Goal: Task Accomplishment & Management: Complete application form

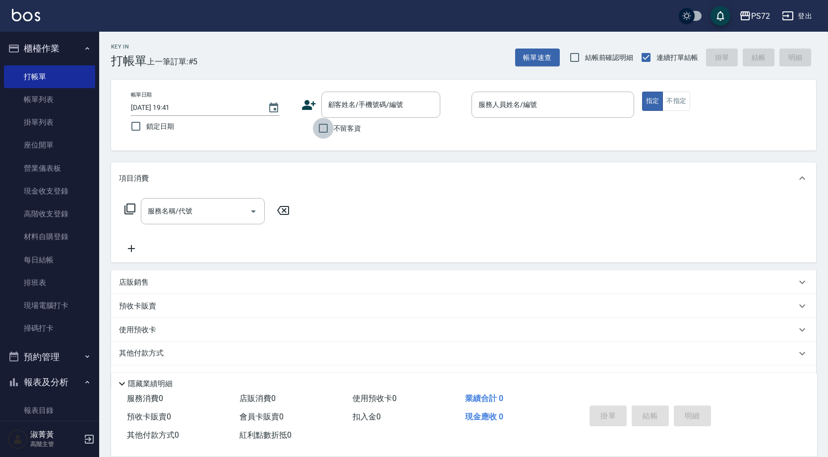
click at [313, 131] on input "不留客資" at bounding box center [323, 128] width 21 height 21
checkbox input "true"
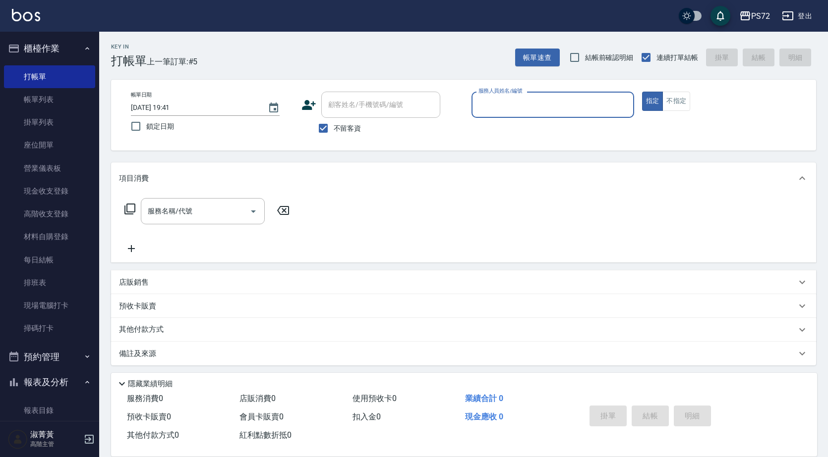
click at [535, 106] on input "服務人員姓名/編號" at bounding box center [553, 104] width 154 height 17
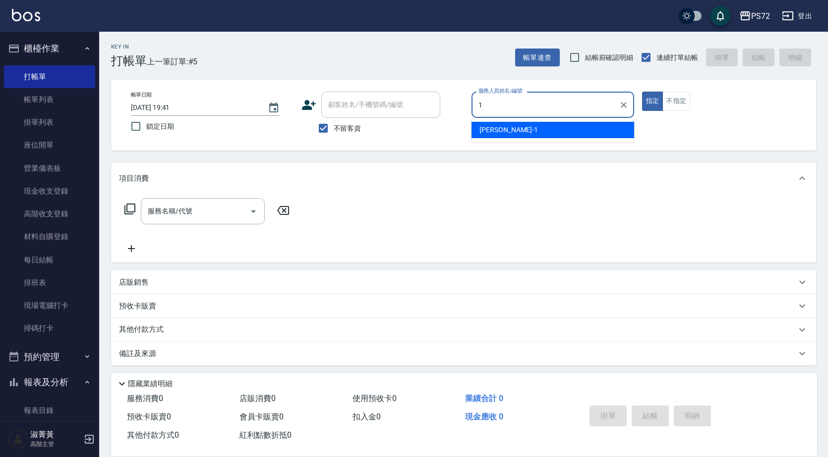
type input "[PERSON_NAME]-1"
type button "true"
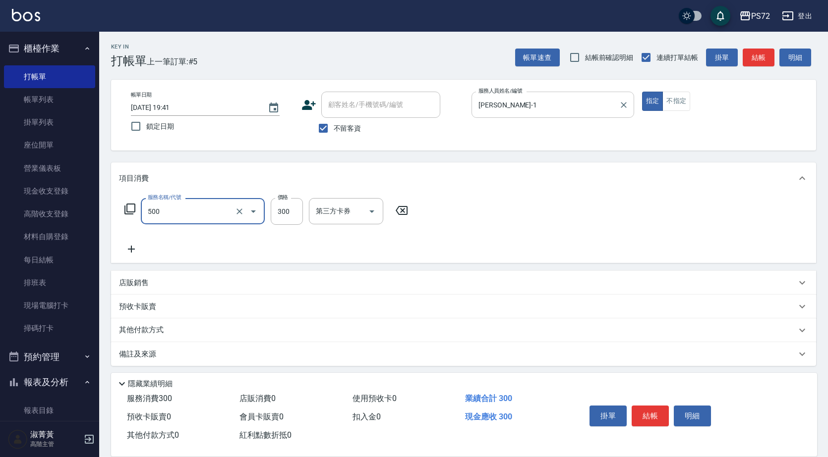
type input "洗髮(A級)(500)"
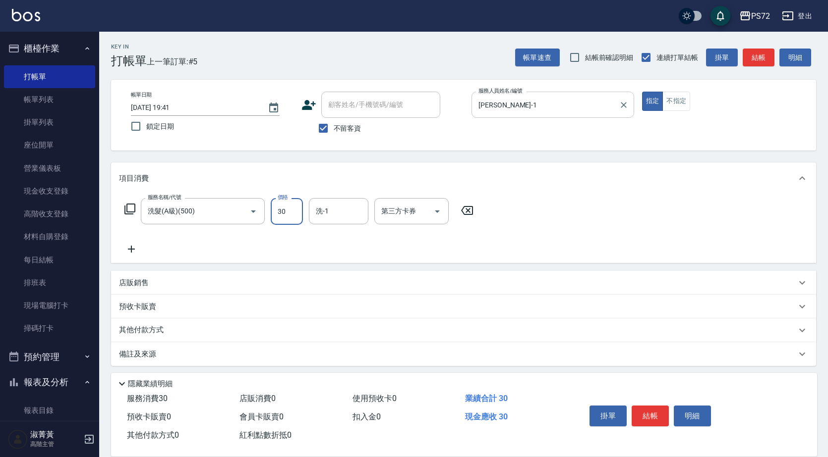
type input "300"
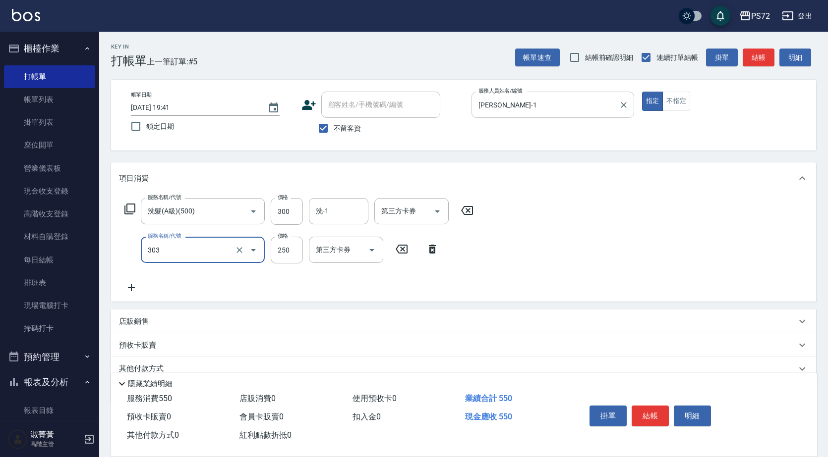
type input "剪髮(303)"
type input "400"
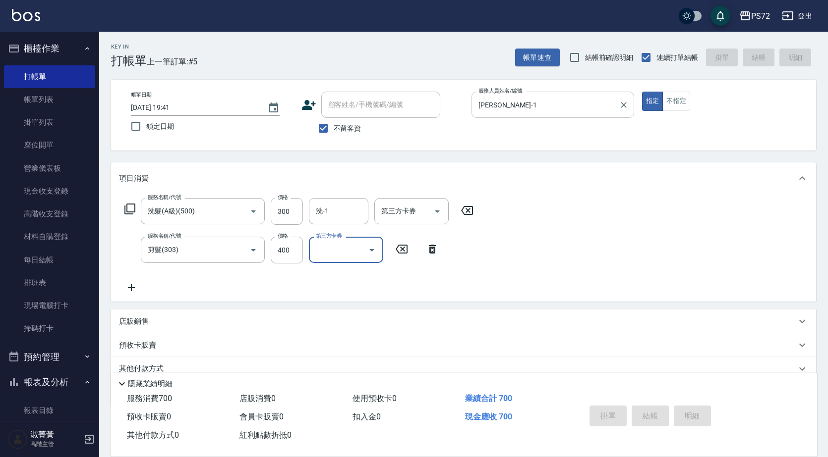
type input "[DATE] 20:27"
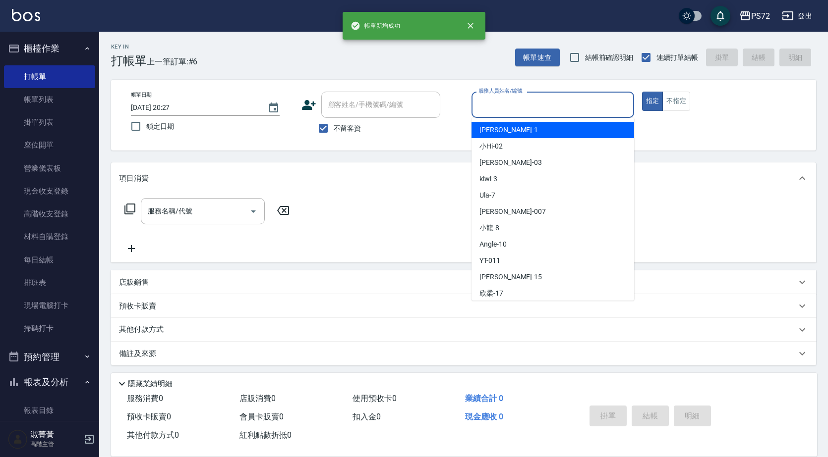
click at [527, 112] on input "服務人員姓名/編號" at bounding box center [553, 104] width 154 height 17
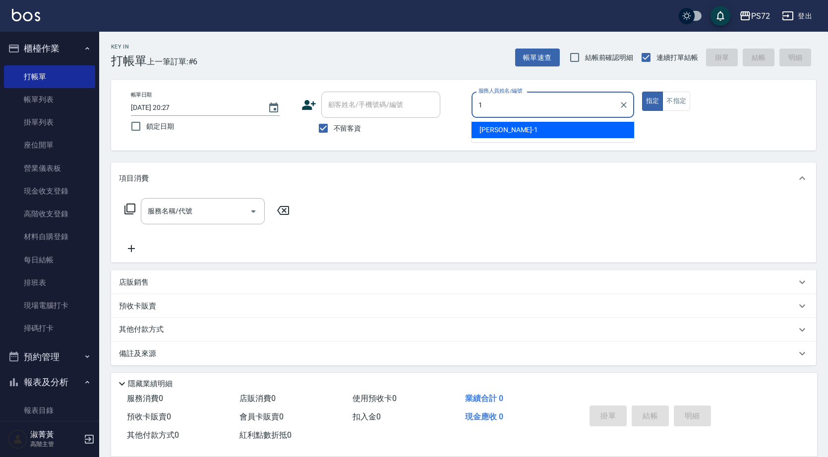
type input "[PERSON_NAME]-1"
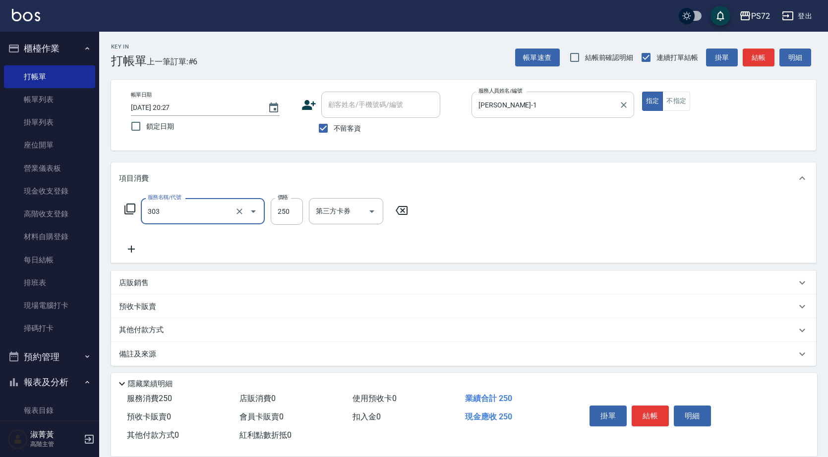
type input "剪髮(303)"
type input "400"
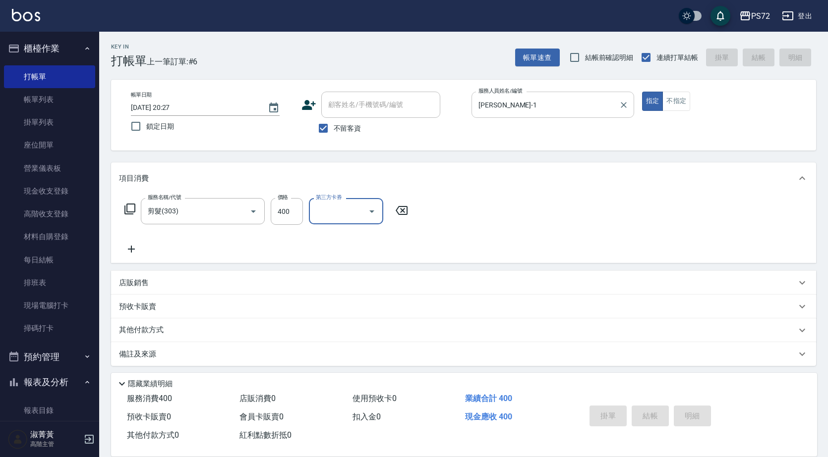
type input "[DATE] 20:28"
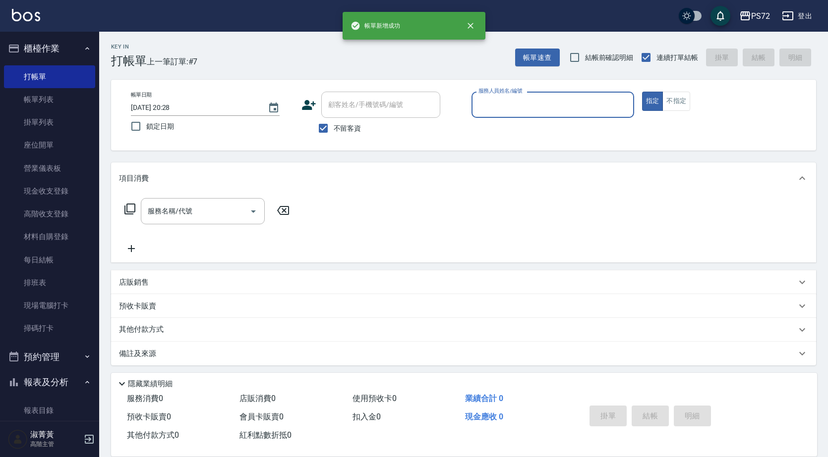
click at [527, 112] on input "服務人員姓名/編號" at bounding box center [553, 104] width 154 height 17
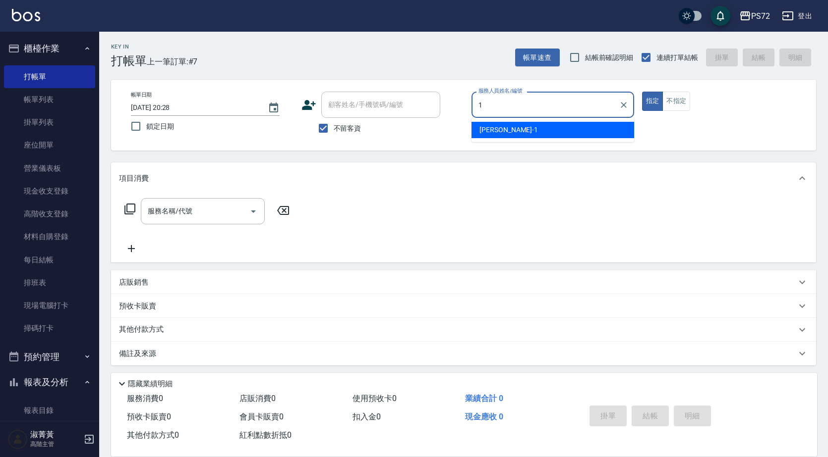
type input "[PERSON_NAME]-1"
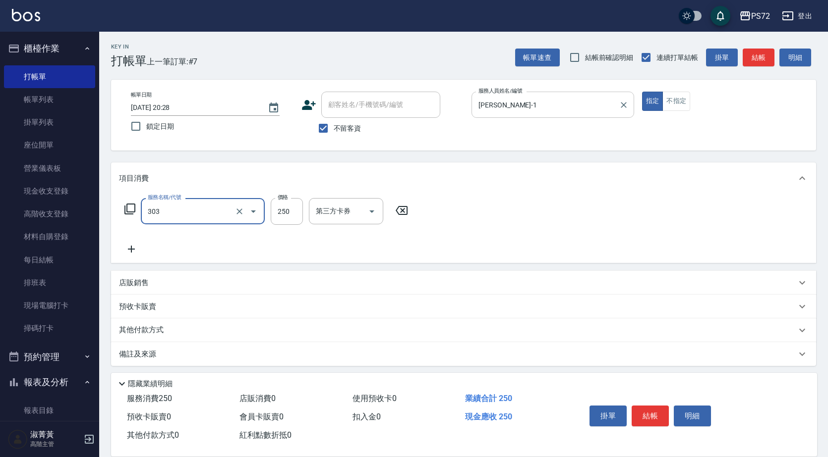
type input "剪髮(303)"
type input "300"
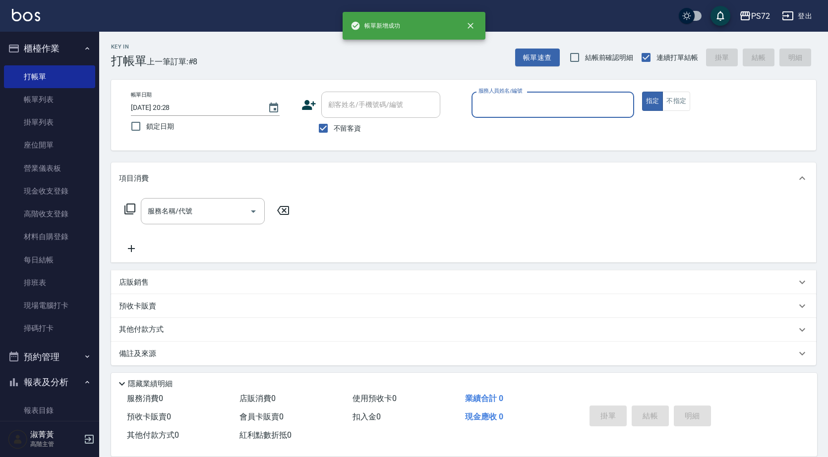
click at [527, 112] on input "服務人員姓名/編號" at bounding box center [553, 104] width 154 height 17
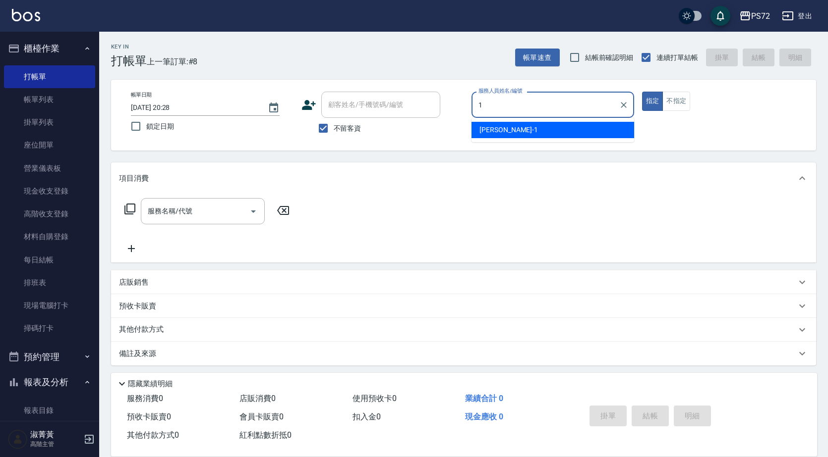
type input "[PERSON_NAME]-1"
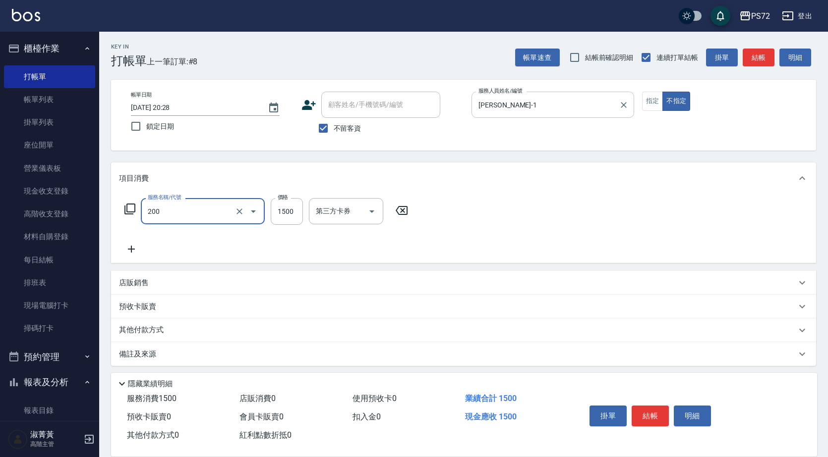
type input "冷燙燙髮(200)"
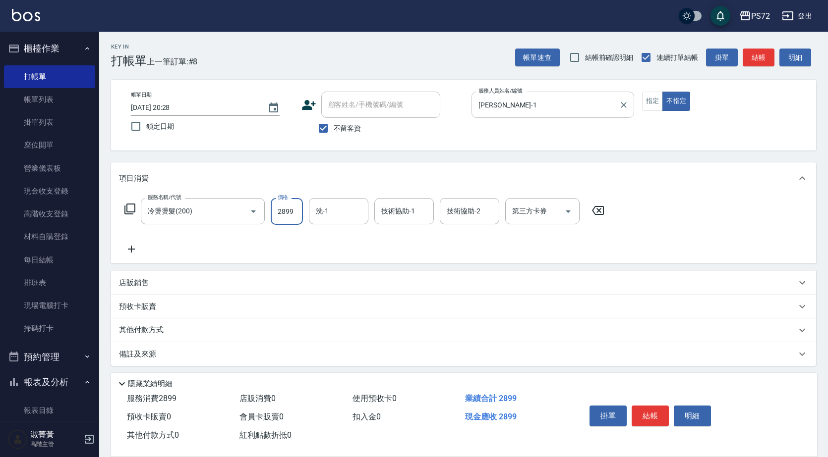
type input "2899"
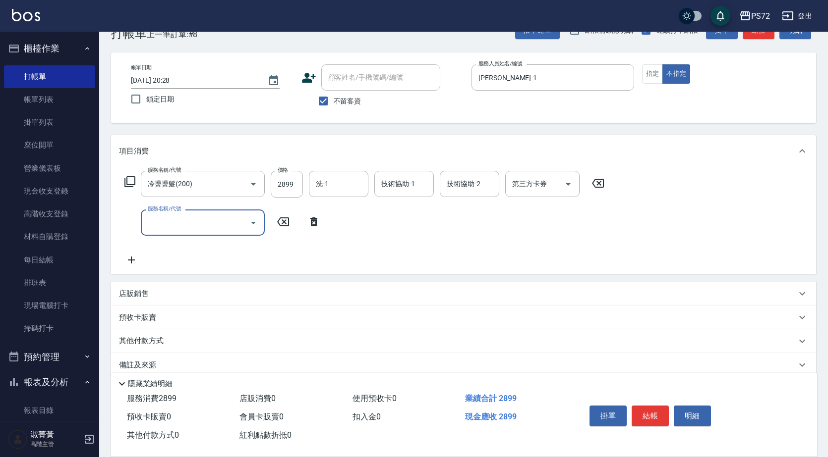
scroll to position [42, 0]
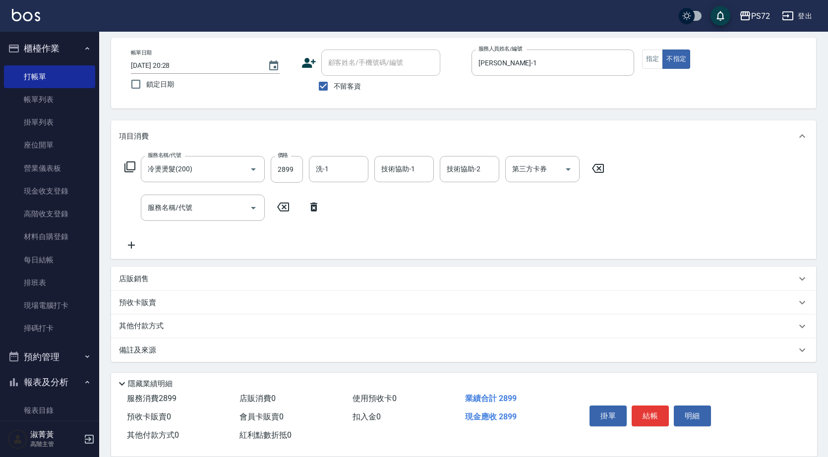
click at [130, 266] on div "項目消費 服務名稱/代號 冷燙燙髮(200) 服務名稱/代號 價格 2899 價格 洗-1 洗-1 技術協助-1 技術協助-1 技術協助-2 技術協助-2 第…" at bounding box center [463, 241] width 705 height 242
click at [132, 274] on p "店販銷售" at bounding box center [134, 279] width 30 height 10
click at [154, 316] on input "服務人員姓名/編號" at bounding box center [155, 315] width 65 height 17
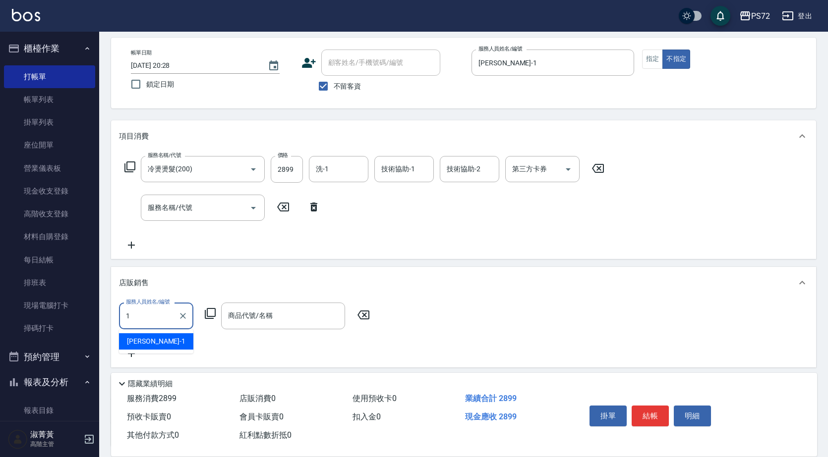
type input "[PERSON_NAME]-1"
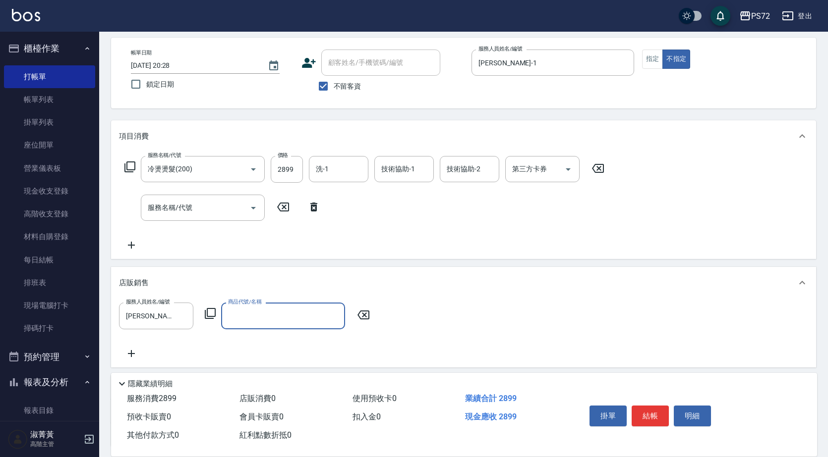
click at [209, 313] on icon at bounding box center [210, 314] width 12 height 12
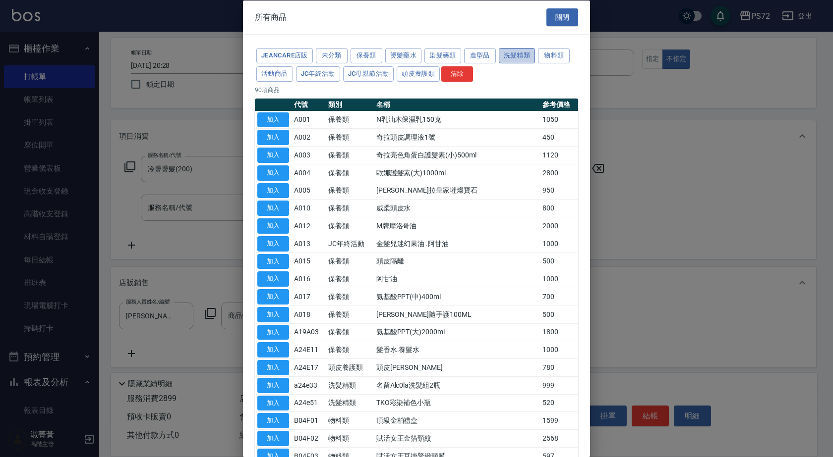
click at [509, 56] on button "洗髮精類" at bounding box center [517, 55] width 37 height 15
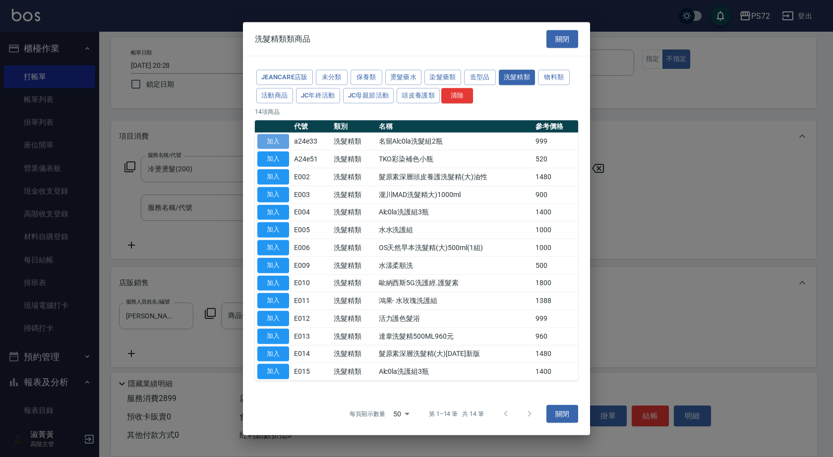
click at [269, 136] on button "加入" at bounding box center [273, 141] width 32 height 15
type input "名留Alc0la洗髮組2瓶"
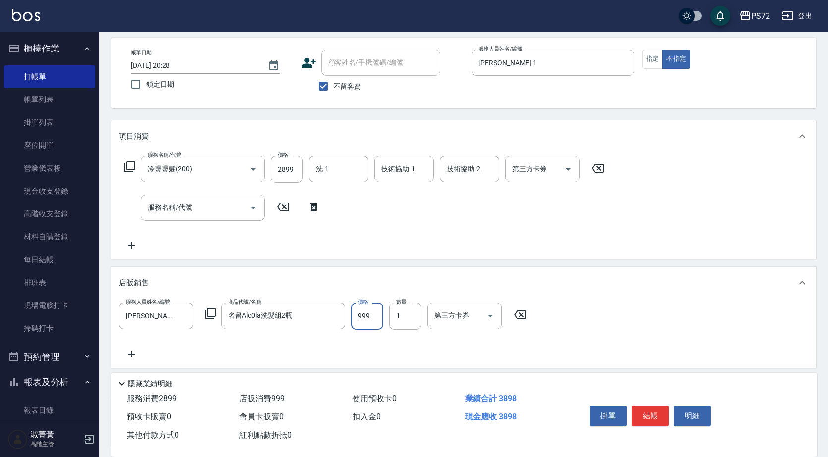
click at [362, 318] on input "999" at bounding box center [367, 316] width 32 height 27
type input "1000"
click at [648, 409] on button "結帳" at bounding box center [649, 416] width 37 height 21
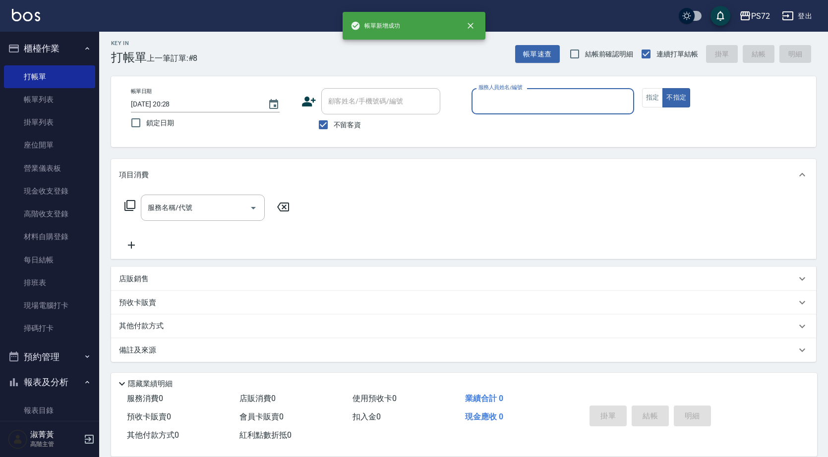
scroll to position [3, 0]
click at [517, 103] on input "服務人員姓名/編號" at bounding box center [553, 101] width 154 height 17
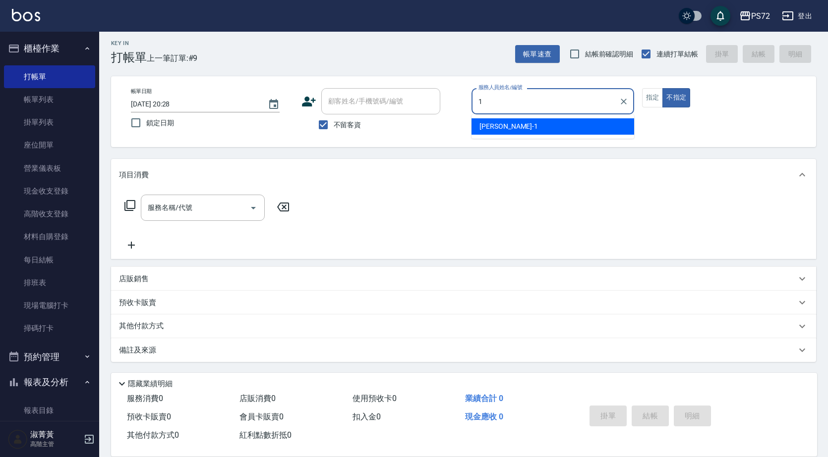
type input "[PERSON_NAME]-1"
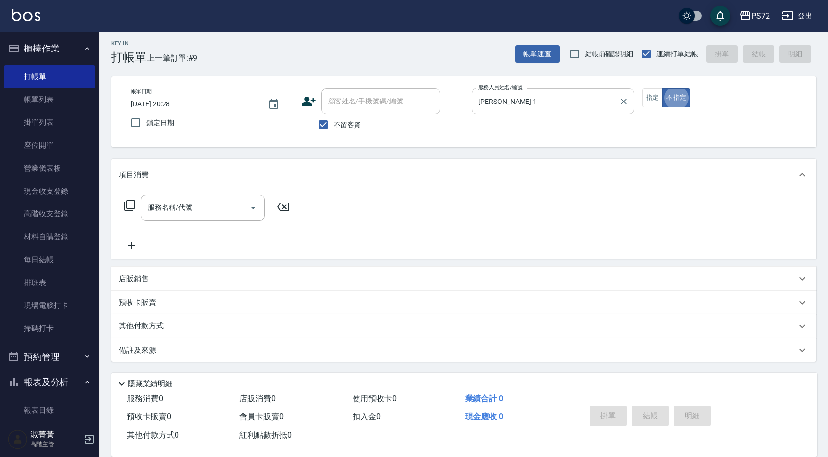
type button "false"
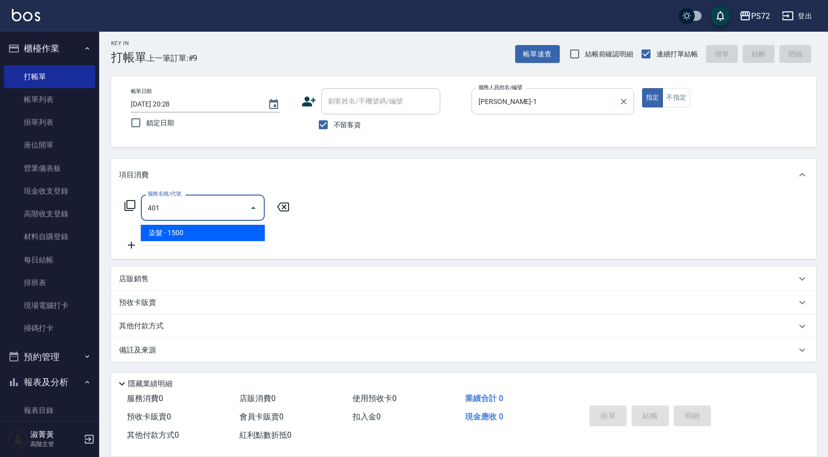
type input "染髮(401)"
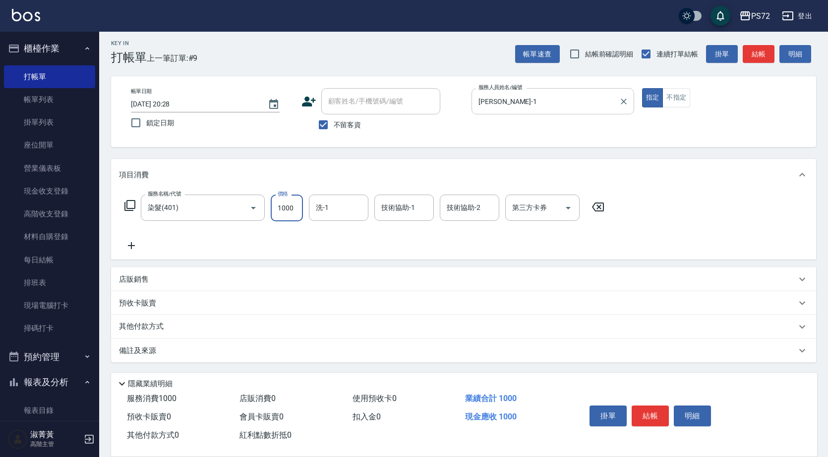
type input "1000"
type input "[PERSON_NAME]-18"
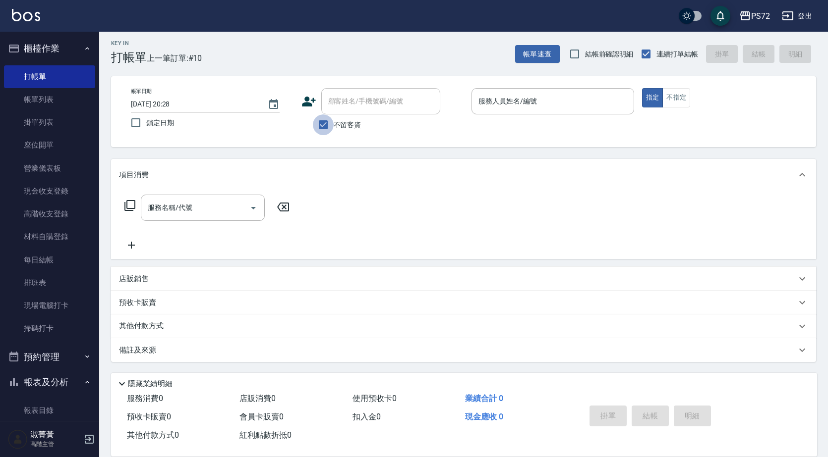
click at [321, 122] on input "不留客資" at bounding box center [323, 124] width 21 height 21
checkbox input "false"
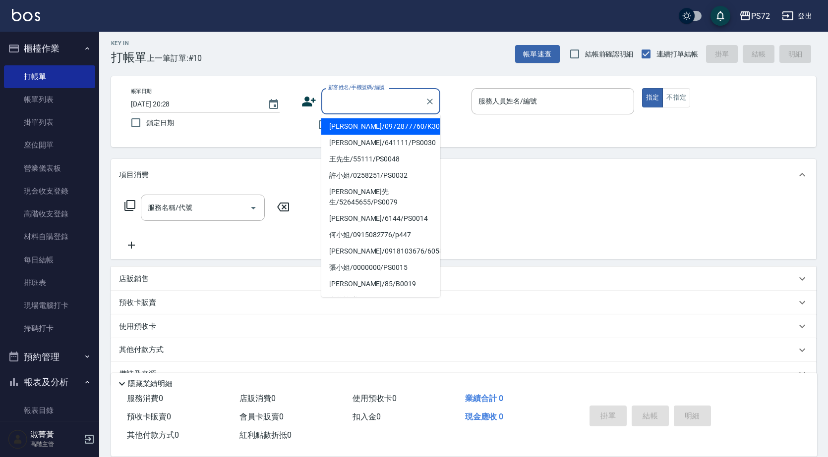
click at [347, 105] on input "顧客姓名/手機號碼/編號" at bounding box center [373, 101] width 95 height 17
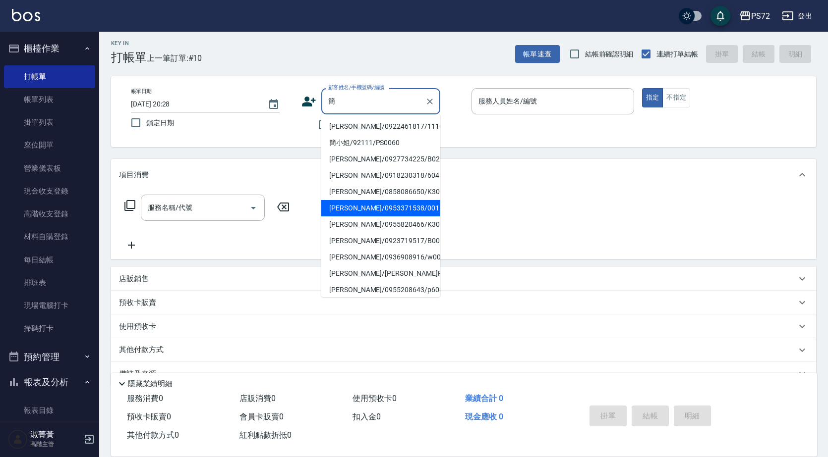
click at [381, 206] on li "[PERSON_NAME]/0953371538/0015" at bounding box center [380, 208] width 119 height 16
type input "[PERSON_NAME]/0953371538/0015"
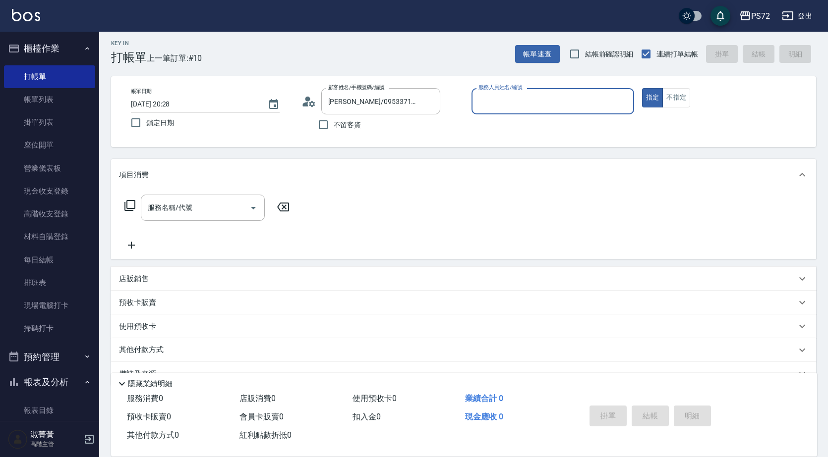
type input "[PERSON_NAME]-1"
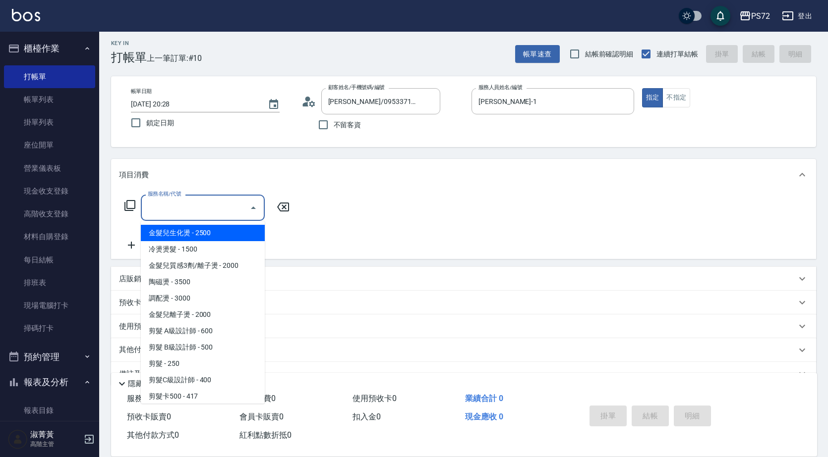
click at [193, 204] on input "服務名稱/代號" at bounding box center [195, 207] width 100 height 17
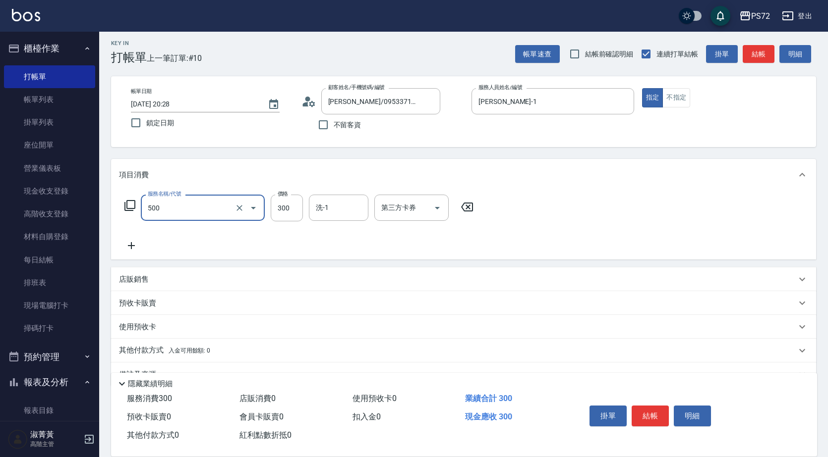
type input "洗髮(A級)(500)"
type input "350"
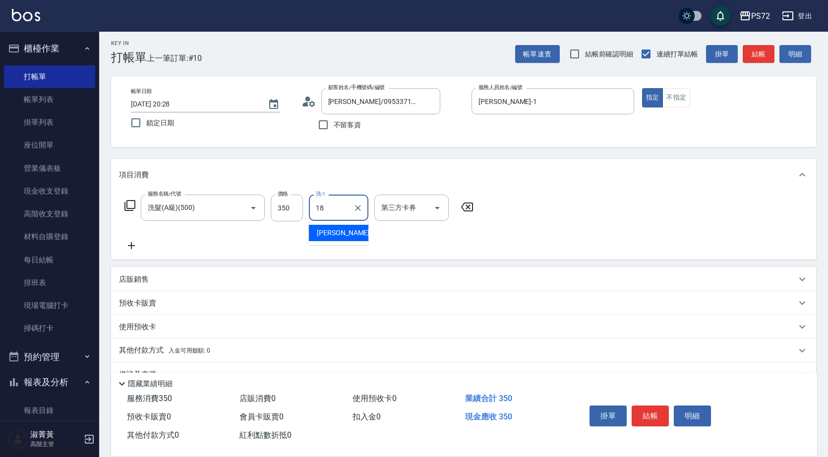
type input "[PERSON_NAME]-18"
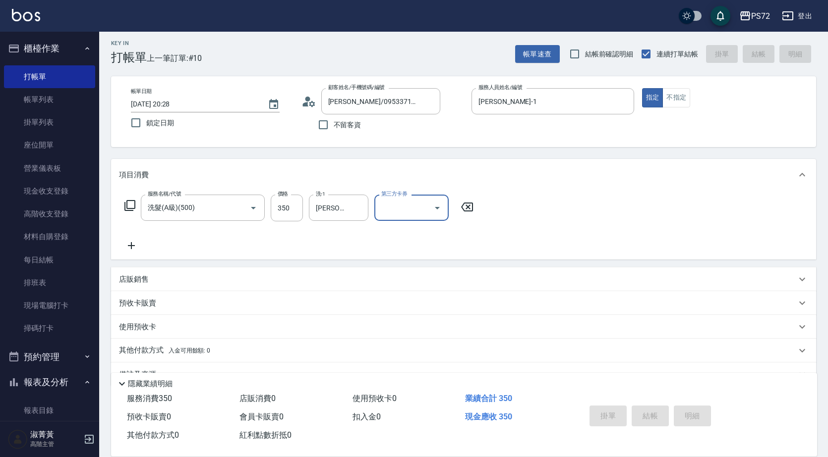
type input "[DATE] 20:29"
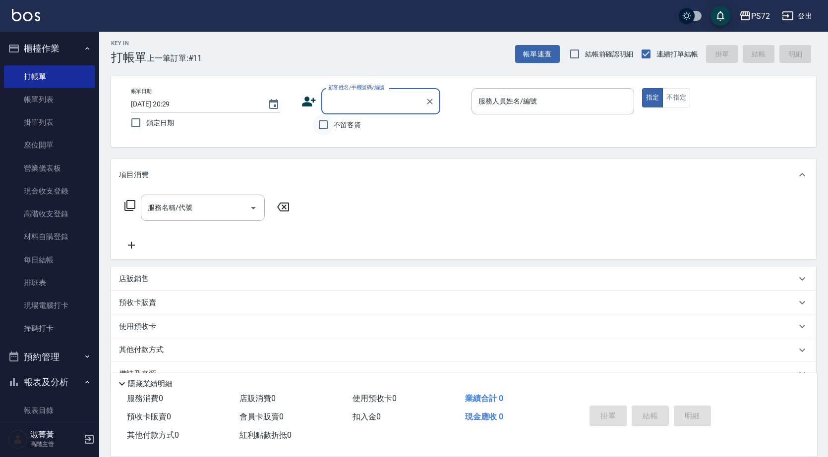
click at [327, 125] on input "不留客資" at bounding box center [323, 124] width 21 height 21
checkbox input "true"
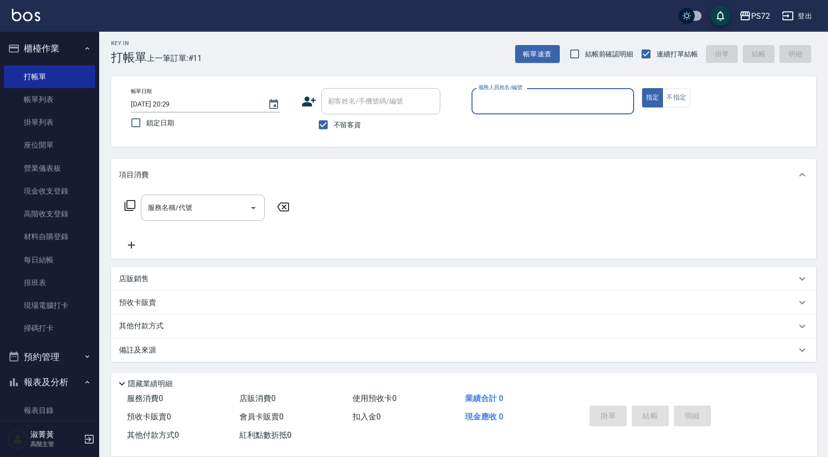
click at [519, 100] on input "服務人員姓名/編號" at bounding box center [553, 101] width 154 height 17
type input "[PERSON_NAME]-1"
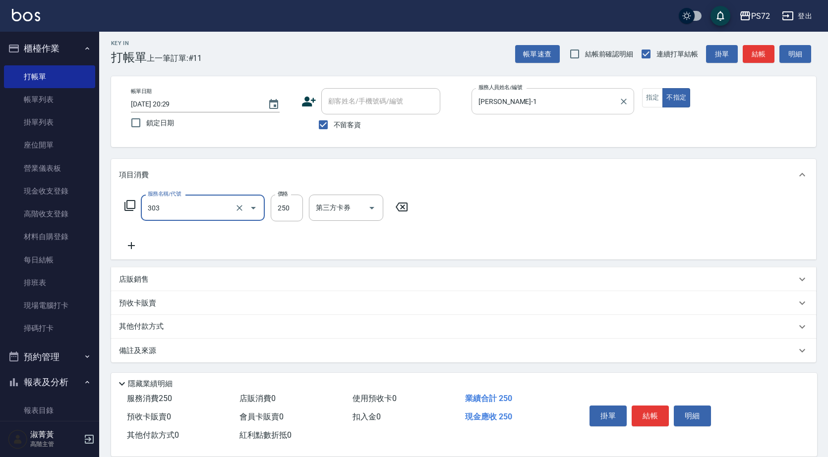
type input "剪髮(303)"
type input "350"
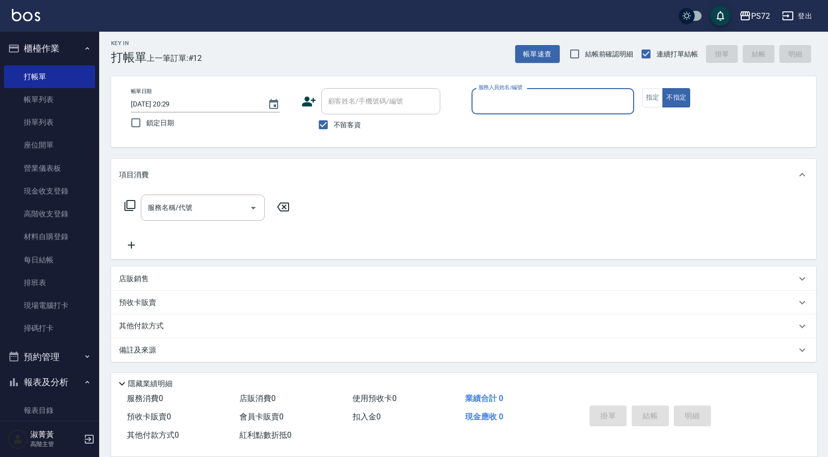
click at [539, 107] on input "服務人員姓名/編號" at bounding box center [553, 101] width 154 height 17
type input "[PERSON_NAME]-1"
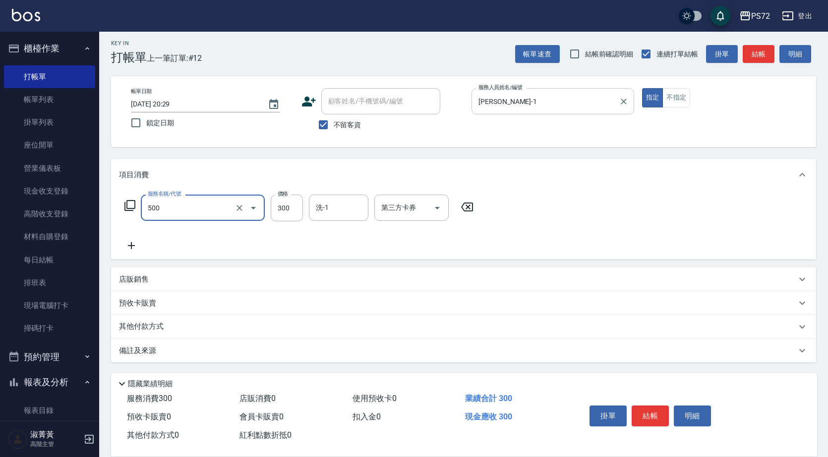
type input "洗髮(A級)(500)"
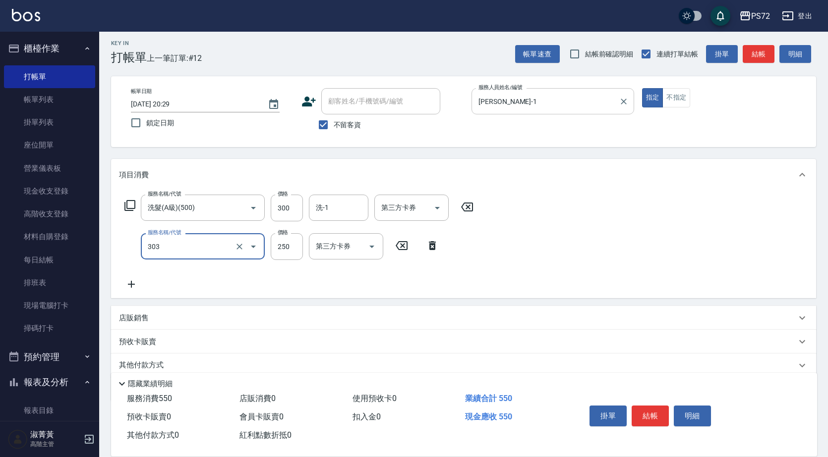
type input "剪髮(303)"
type input "350"
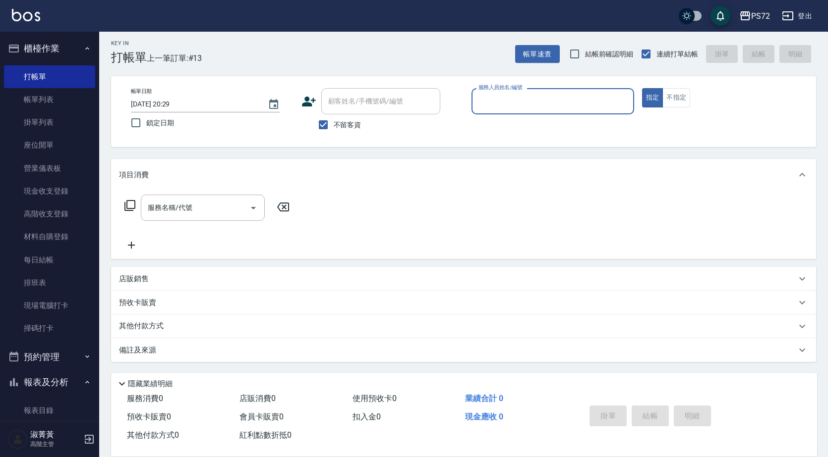
click at [539, 107] on input "服務人員姓名/編號" at bounding box center [553, 101] width 154 height 17
type input "[PERSON_NAME]-1"
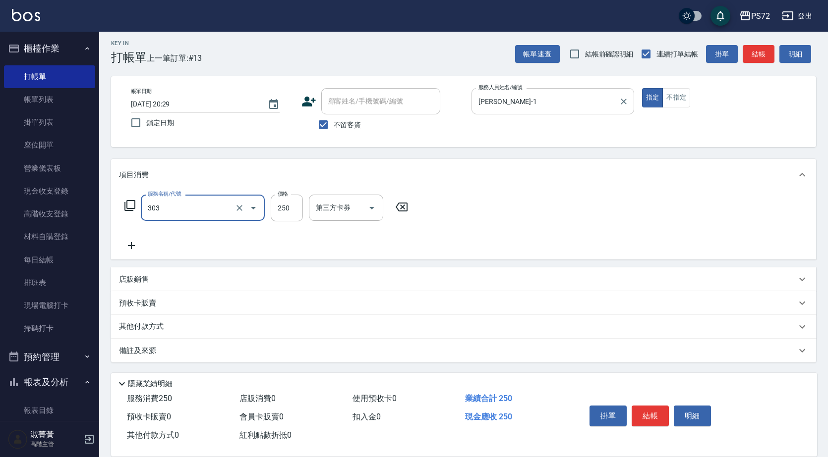
type input "剪髮(303)"
type input "400"
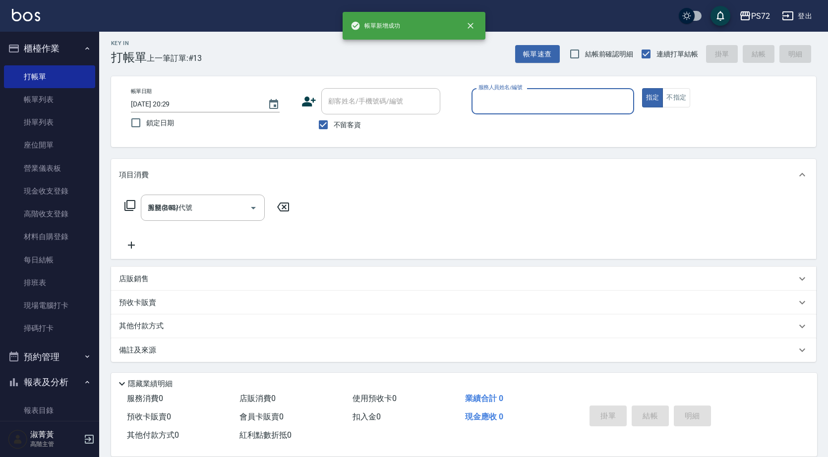
type input "[DATE] 20:30"
click at [539, 107] on input "服務人員姓名/編號" at bounding box center [553, 101] width 154 height 17
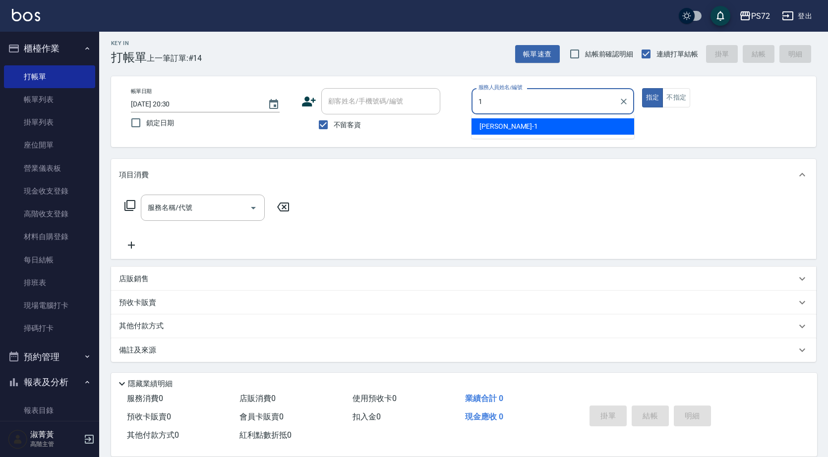
type input "[PERSON_NAME]-1"
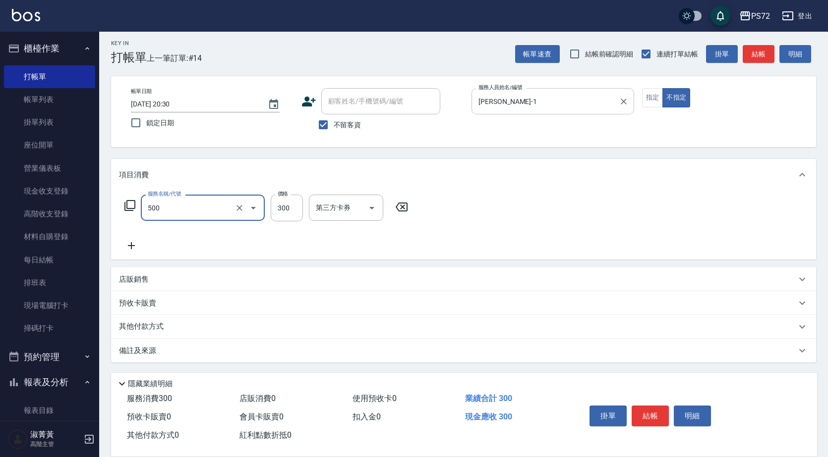
type input "洗髮(A級)(500)"
click at [293, 210] on input "300" at bounding box center [287, 208] width 32 height 27
type input "350"
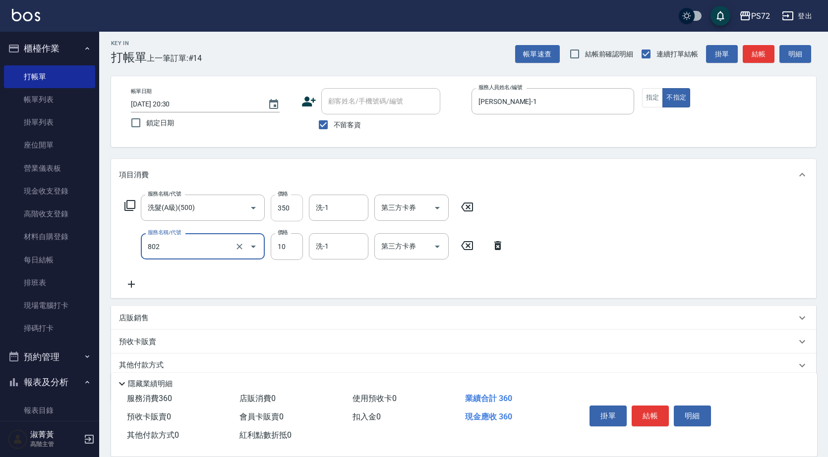
type input "潤絲(802)"
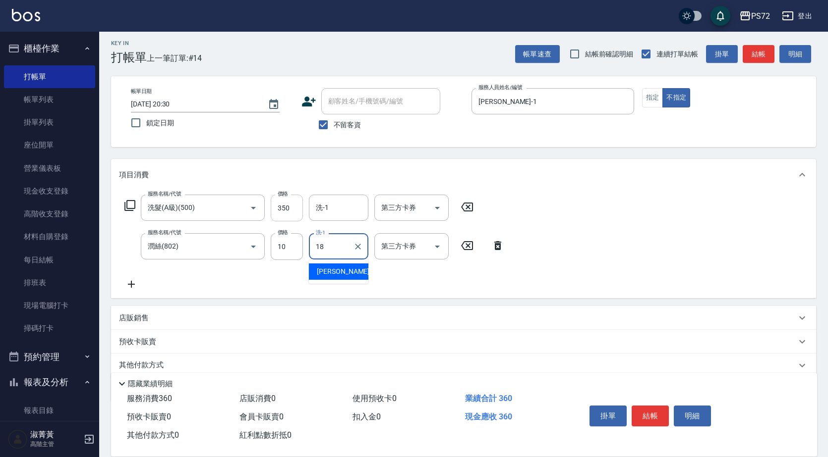
type input "[PERSON_NAME]-18"
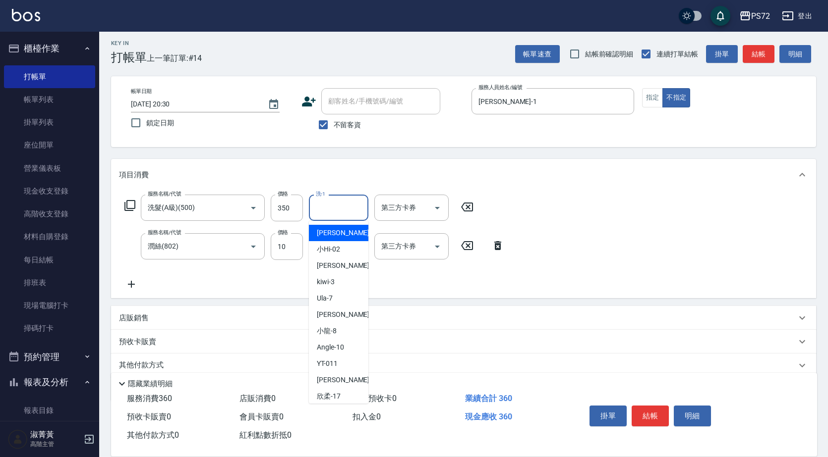
click at [336, 213] on input "洗-1" at bounding box center [338, 207] width 51 height 17
type input "[PERSON_NAME]-18"
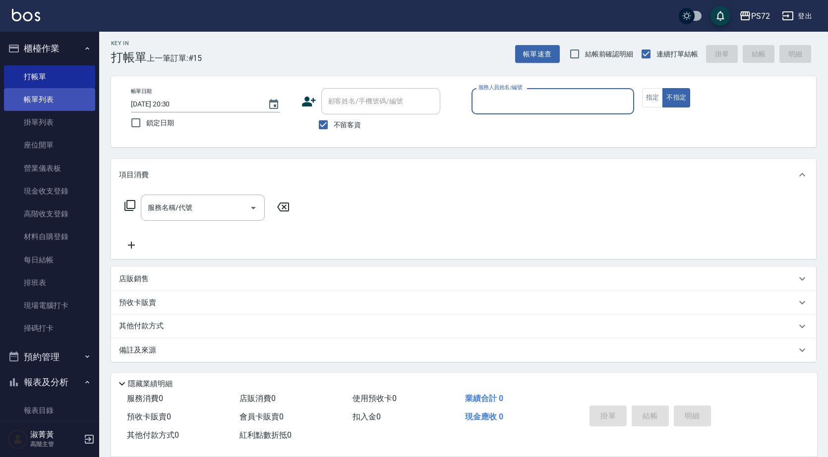
click at [39, 98] on link "帳單列表" at bounding box center [49, 99] width 91 height 23
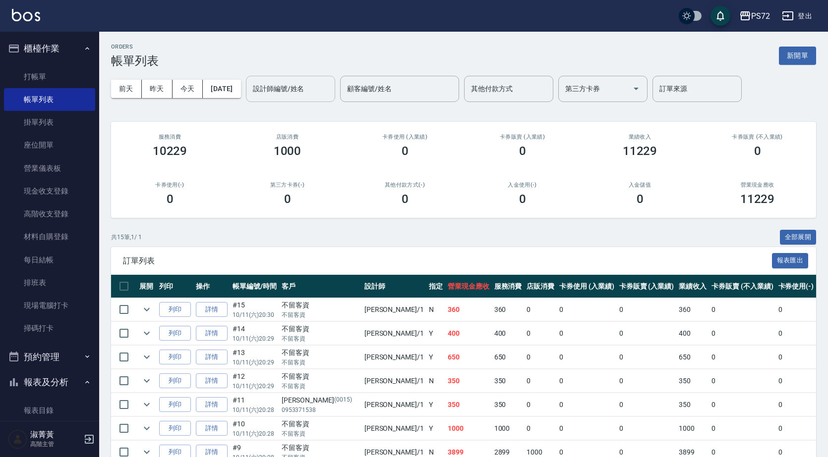
click at [319, 91] on input "設計師編號/姓名" at bounding box center [290, 88] width 80 height 17
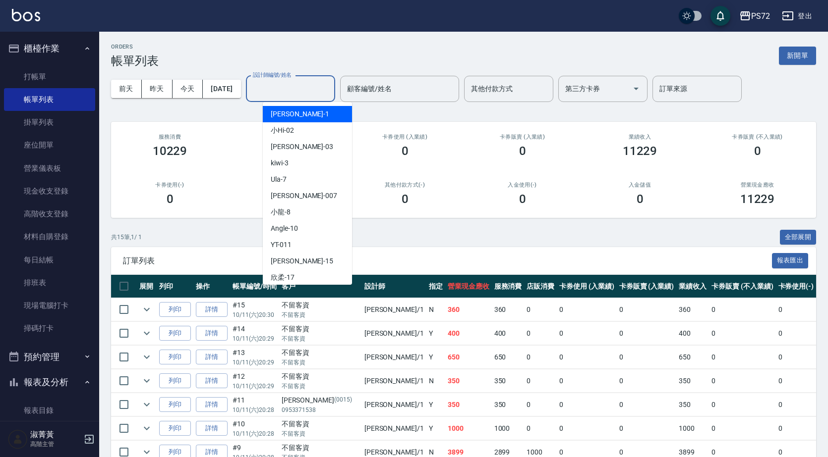
click at [307, 120] on div "[PERSON_NAME] -1" at bounding box center [307, 114] width 89 height 16
type input "[PERSON_NAME]-1"
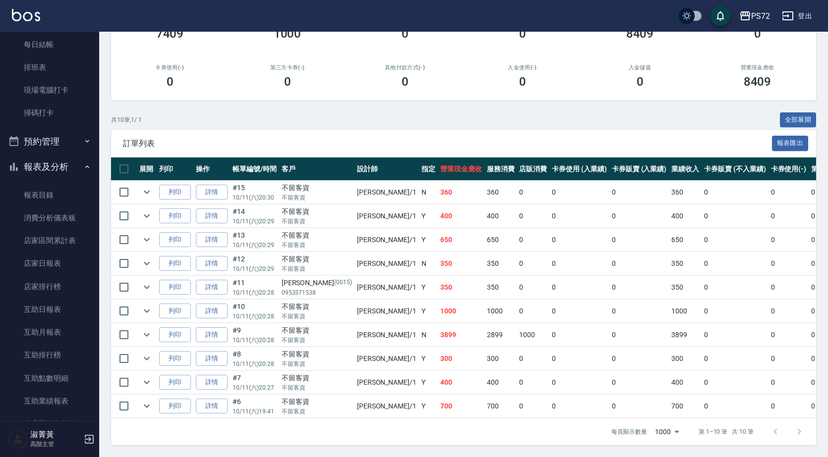
scroll to position [396, 0]
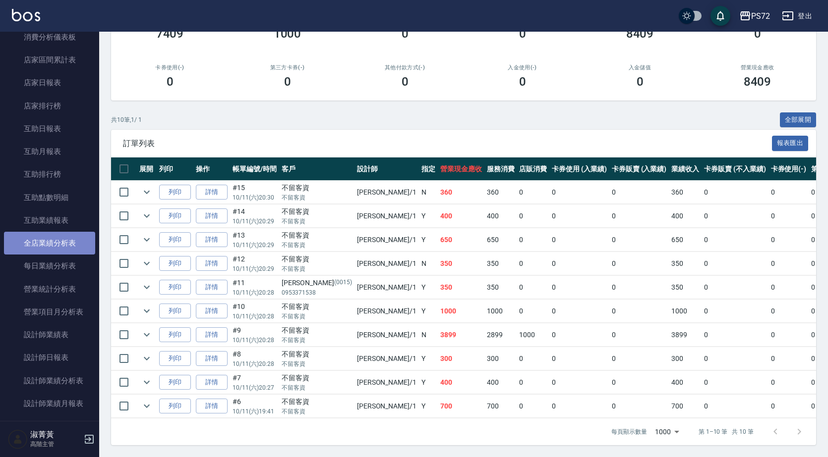
click at [65, 240] on link "全店業績分析表" at bounding box center [49, 243] width 91 height 23
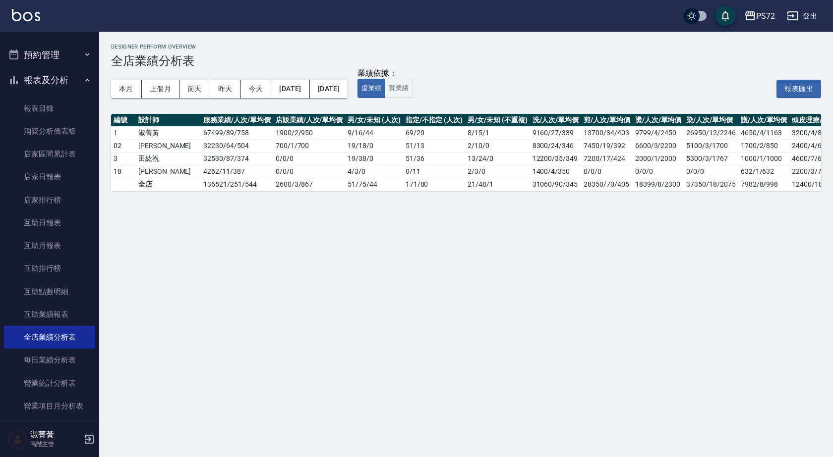
scroll to position [248, 0]
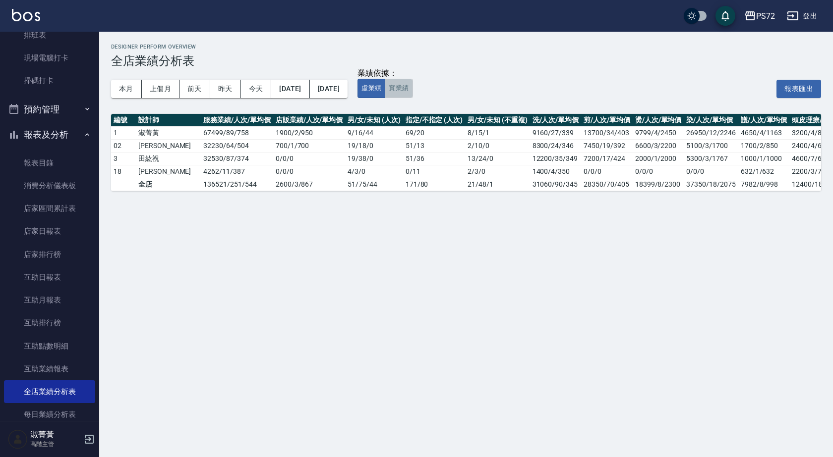
click at [412, 98] on button "實業績" at bounding box center [399, 88] width 28 height 19
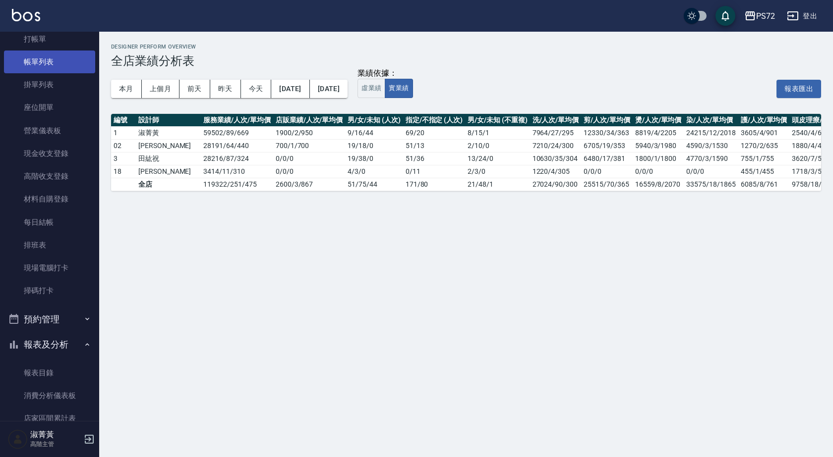
scroll to position [0, 0]
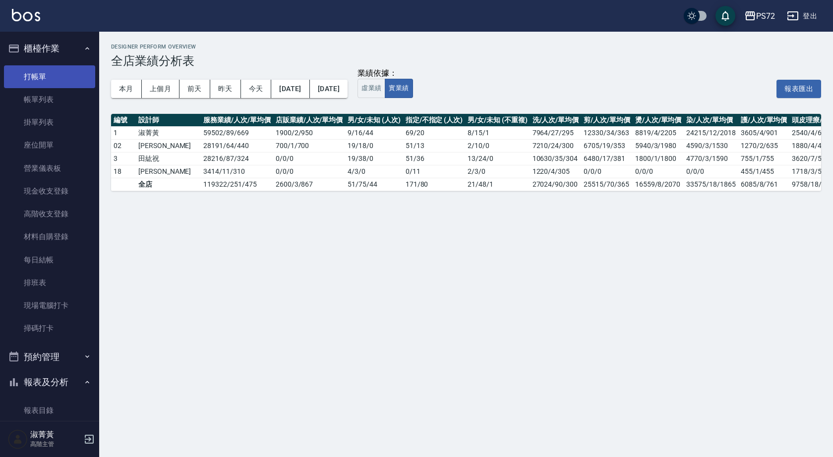
click at [27, 74] on link "打帳單" at bounding box center [49, 76] width 91 height 23
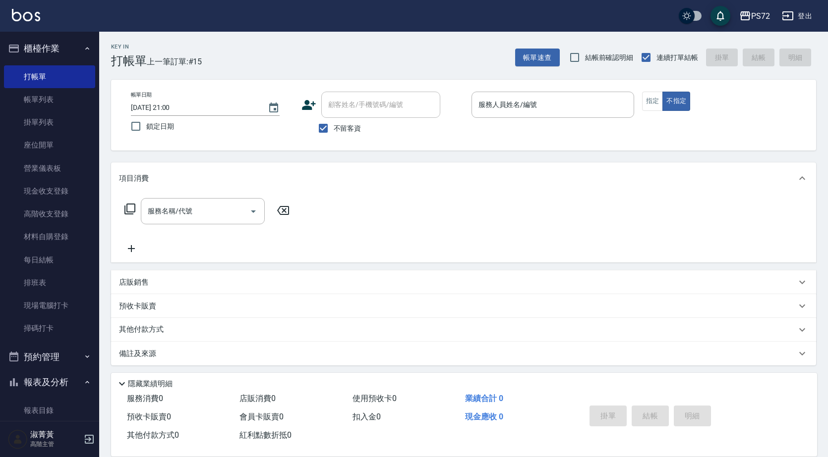
click at [339, 135] on label "不留客資" at bounding box center [337, 128] width 49 height 21
click at [334, 135] on input "不留客資" at bounding box center [323, 128] width 21 height 21
checkbox input "false"
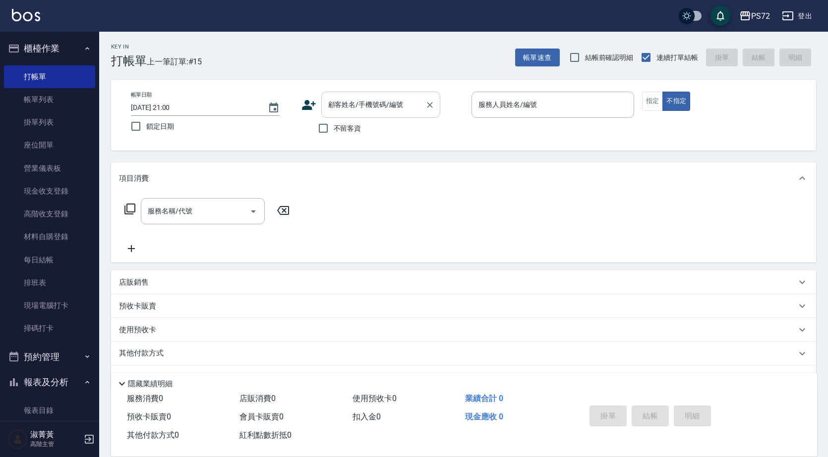
click at [354, 109] on input "顧客姓名/手機號碼/編號" at bounding box center [373, 104] width 95 height 17
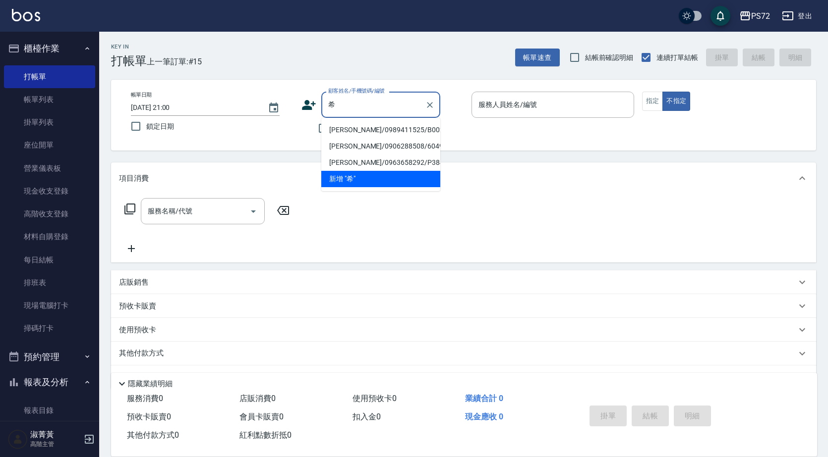
type input "希"
click at [498, 175] on div "項目消費" at bounding box center [457, 178] width 677 height 10
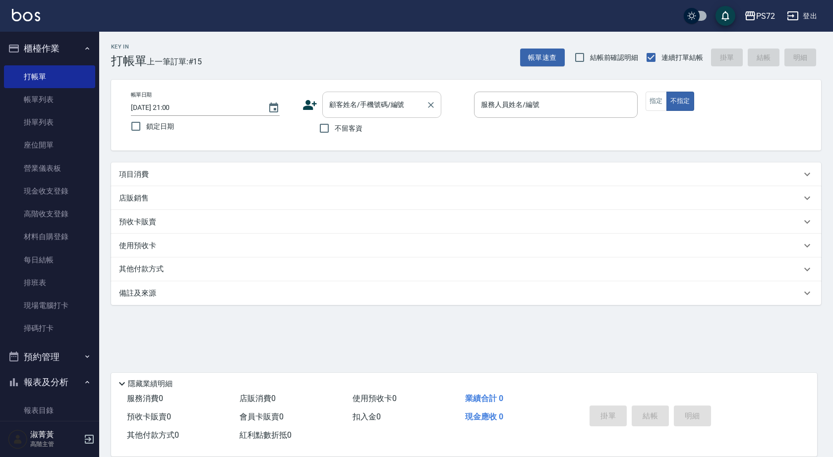
click at [364, 104] on div "顧客姓名/手機號碼/編號 顧客姓名/手機號碼/編號" at bounding box center [381, 105] width 119 height 26
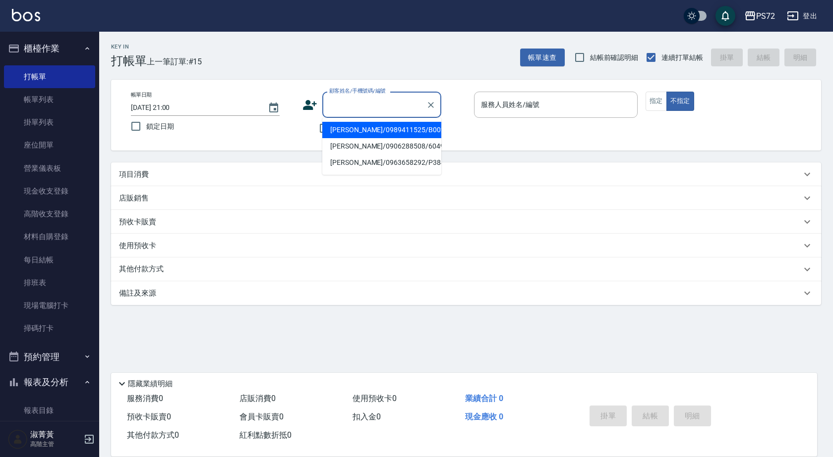
type input "ㄖ"
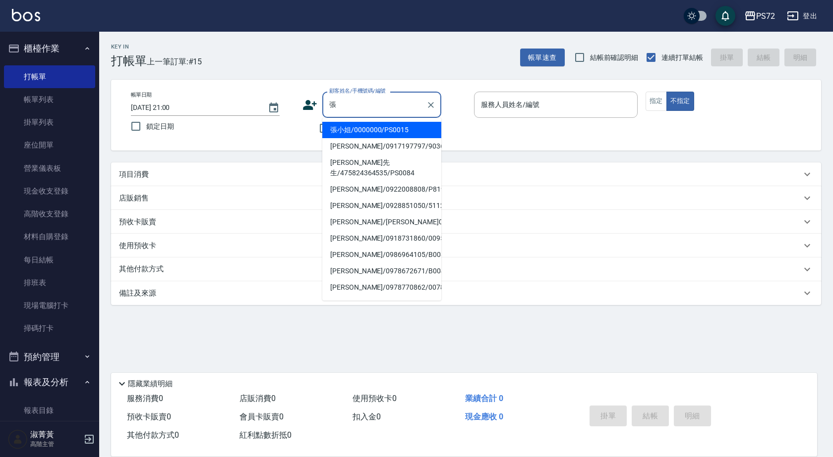
click at [354, 128] on li "張小姐/0000000/PS0015" at bounding box center [381, 130] width 119 height 16
type input "張小姐/0000000/PS0015"
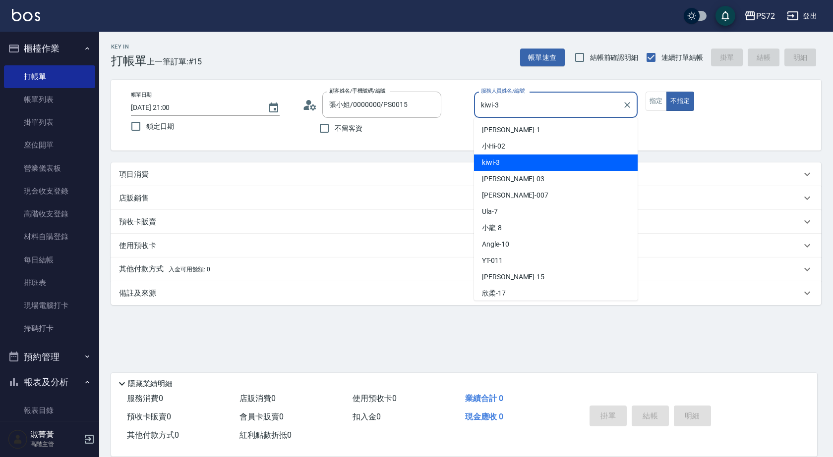
click at [535, 108] on input "kiwi-3" at bounding box center [548, 104] width 140 height 17
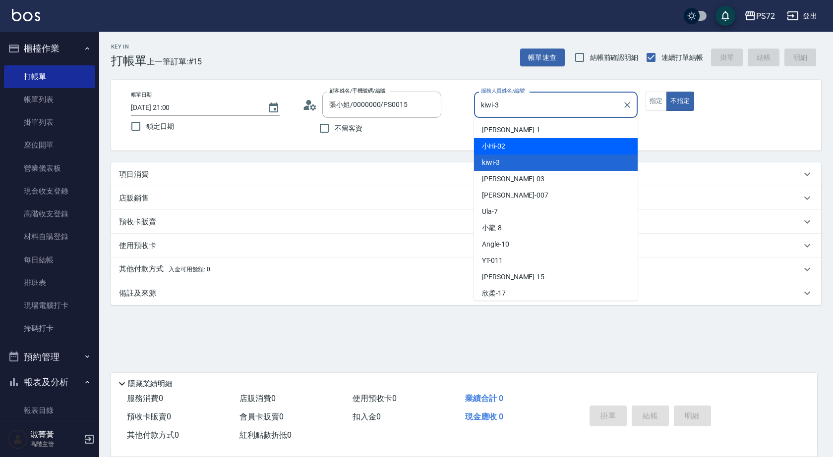
click at [541, 146] on div "小Hi -02" at bounding box center [556, 146] width 164 height 16
type input "小Hi-02"
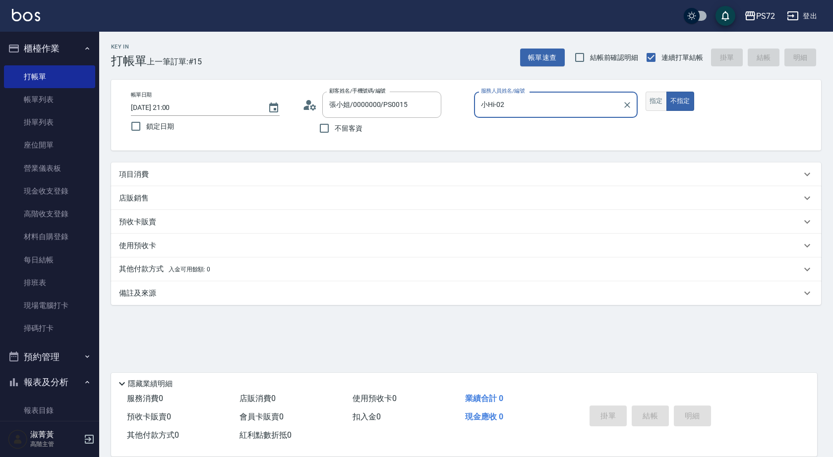
click at [661, 103] on button "指定" at bounding box center [655, 101] width 21 height 19
click at [137, 174] on p "項目消費" at bounding box center [134, 174] width 30 height 10
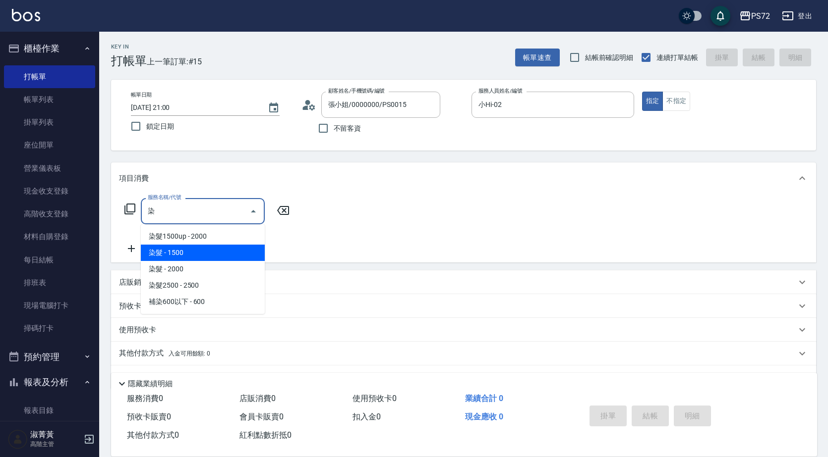
click at [214, 253] on span "染髮 - 1500" at bounding box center [203, 253] width 124 height 16
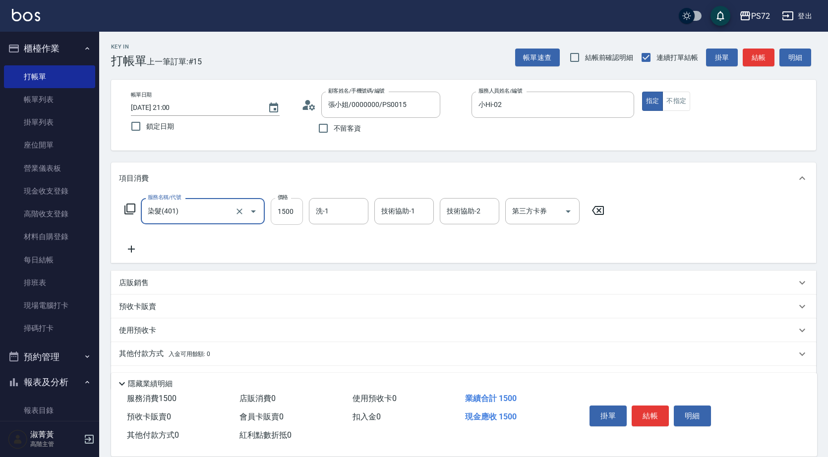
type input "染髮(401)"
click at [282, 218] on input "1500" at bounding box center [287, 211] width 32 height 27
type input "2500"
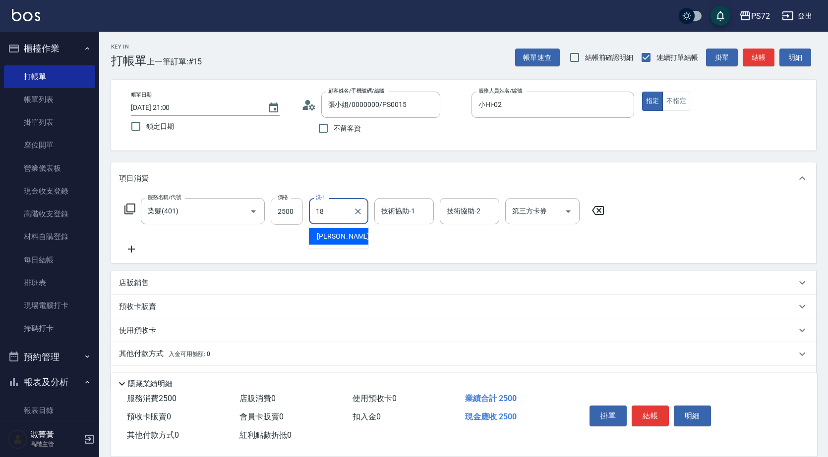
type input "[PERSON_NAME]-18"
click at [648, 408] on button "結帳" at bounding box center [649, 416] width 37 height 21
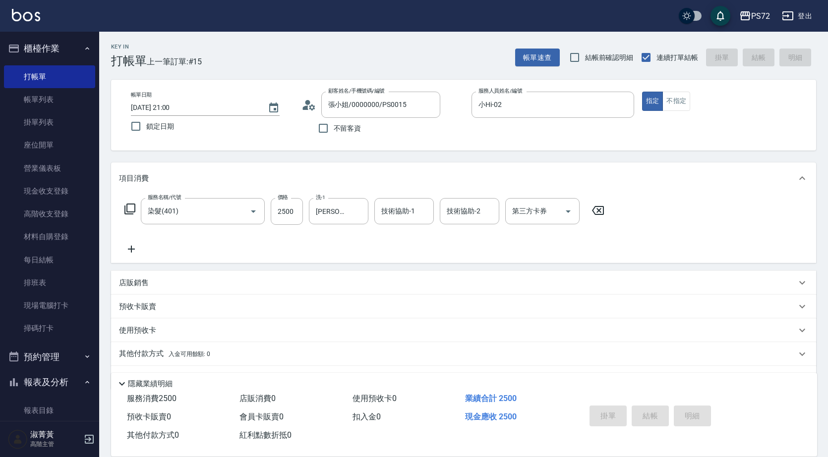
type input "[DATE] 21:13"
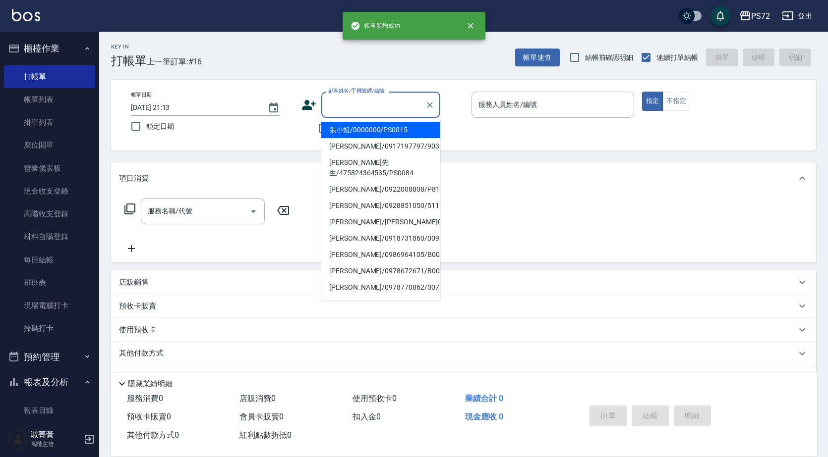
drag, startPoint x: 388, startPoint y: 104, endPoint x: 391, endPoint y: 146, distance: 42.7
click at [387, 104] on input "顧客姓名/手機號碼/編號" at bounding box center [373, 104] width 95 height 17
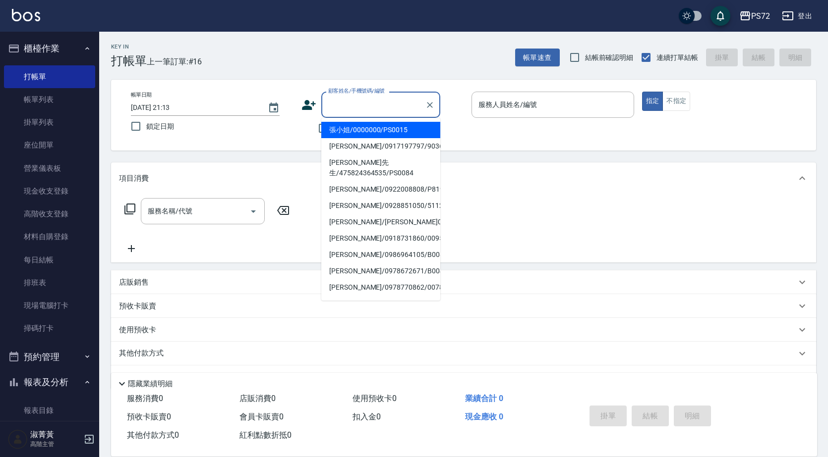
drag, startPoint x: 403, startPoint y: 127, endPoint x: 521, endPoint y: 111, distance: 119.1
click at [405, 126] on li "張小姐/0000000/PS0015" at bounding box center [380, 130] width 119 height 16
type input "張小姐/0000000/PS0015"
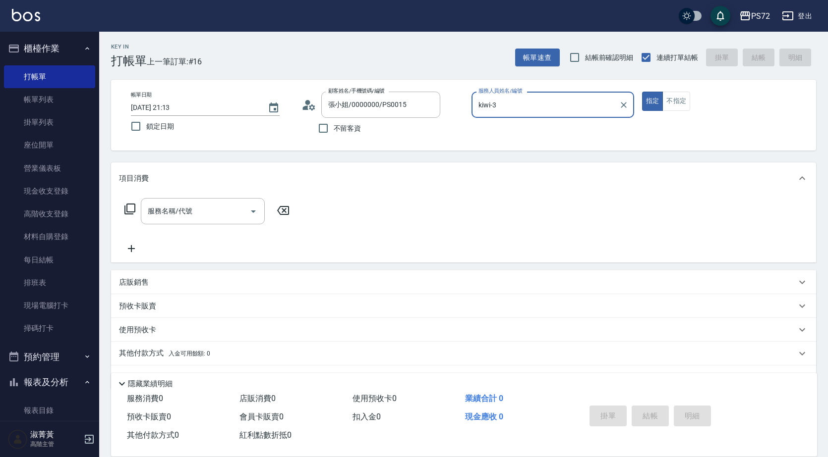
click at [524, 108] on input "kiwi-3" at bounding box center [545, 104] width 139 height 17
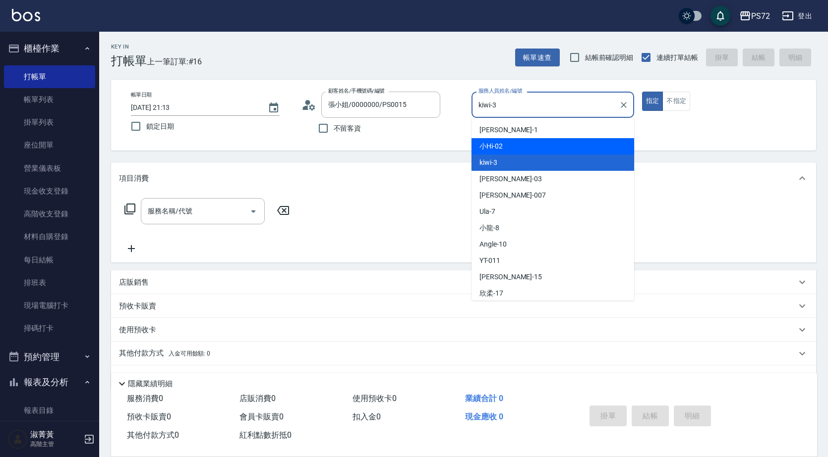
click at [521, 141] on div "小Hi -02" at bounding box center [552, 146] width 163 height 16
type input "小Hi-02"
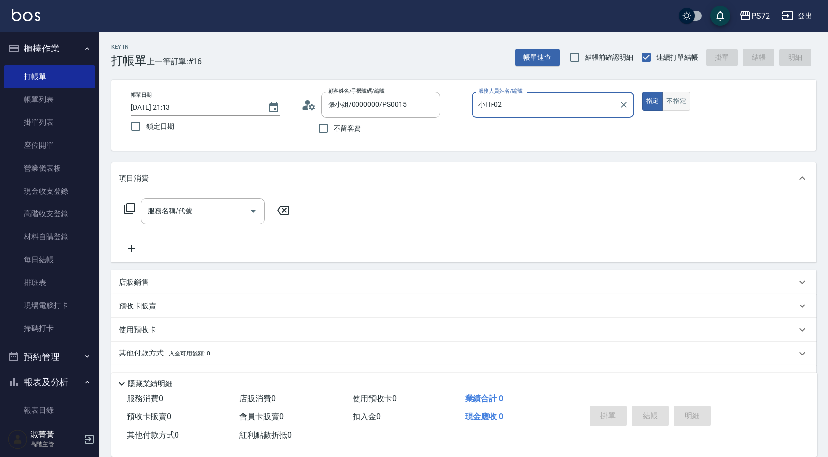
click at [680, 96] on button "不指定" at bounding box center [676, 101] width 28 height 19
click at [132, 209] on icon at bounding box center [130, 209] width 12 height 12
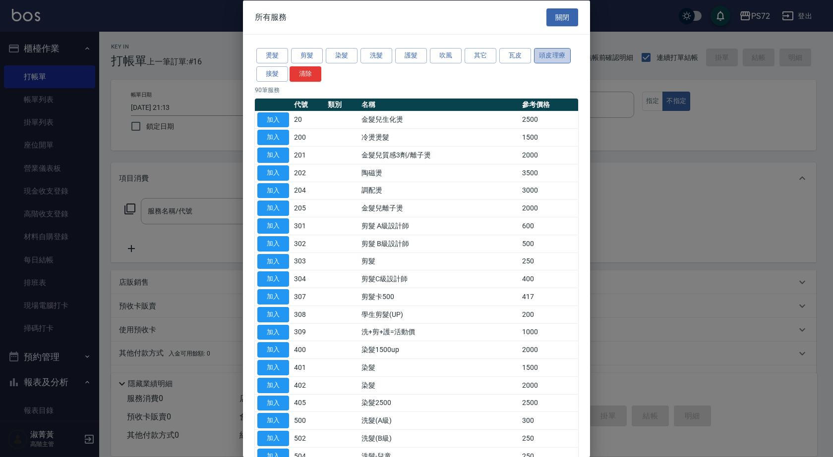
click at [549, 60] on button "頭皮理療" at bounding box center [552, 55] width 37 height 15
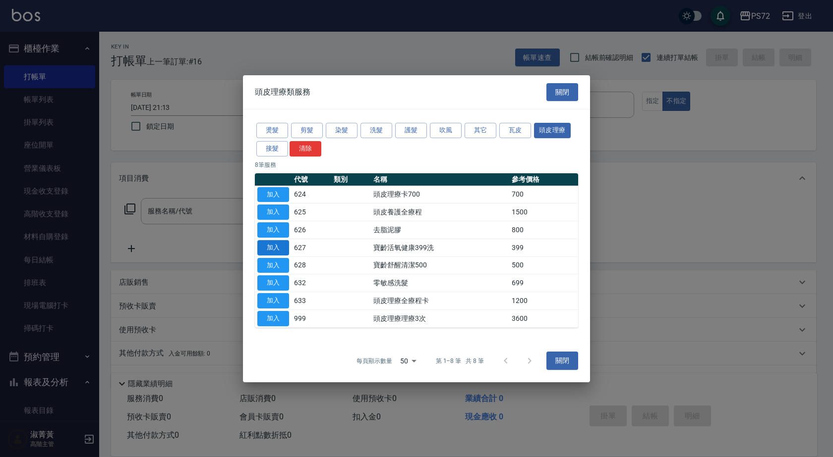
click at [285, 252] on button "加入" at bounding box center [273, 247] width 32 height 15
type input "寶齡活氧健康399洗(627)"
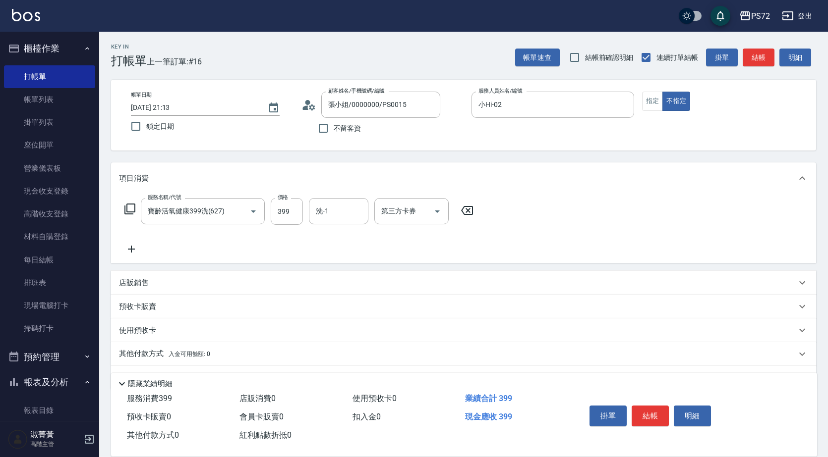
click at [284, 268] on div "項目消費 服務名稱/代號 寶齡活氧健康399洗(627) 服務名稱/代號 價格 399 價格 洗-1 洗-1 第三方卡券 第三方卡券 店販銷售 服務人員姓名/…" at bounding box center [463, 276] width 705 height 227
click at [133, 209] on icon at bounding box center [130, 209] width 12 height 12
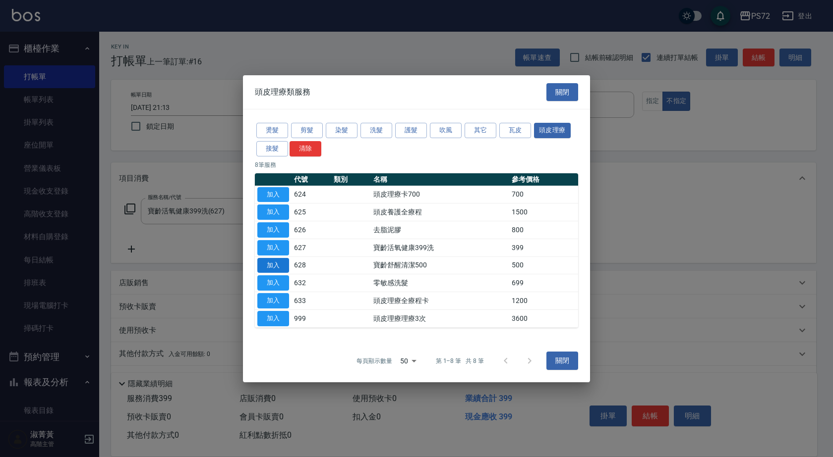
click at [279, 267] on button "加入" at bounding box center [273, 265] width 32 height 15
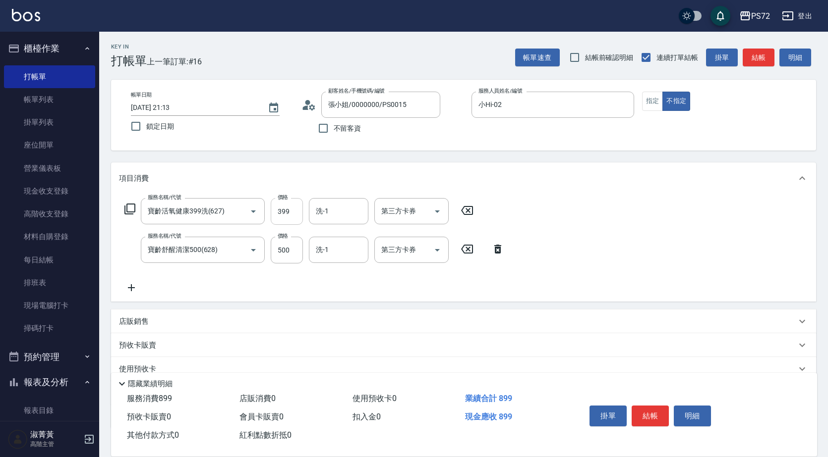
click at [294, 220] on input "399" at bounding box center [287, 211] width 32 height 27
click at [469, 208] on icon at bounding box center [466, 211] width 25 height 12
click at [296, 244] on input "500" at bounding box center [287, 249] width 32 height 27
type input "600"
click at [332, 258] on input "洗-1" at bounding box center [338, 249] width 51 height 17
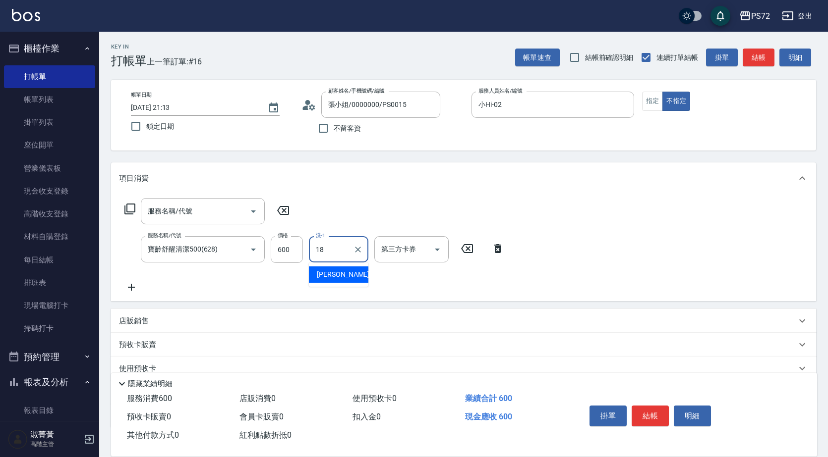
type input "[PERSON_NAME]-18"
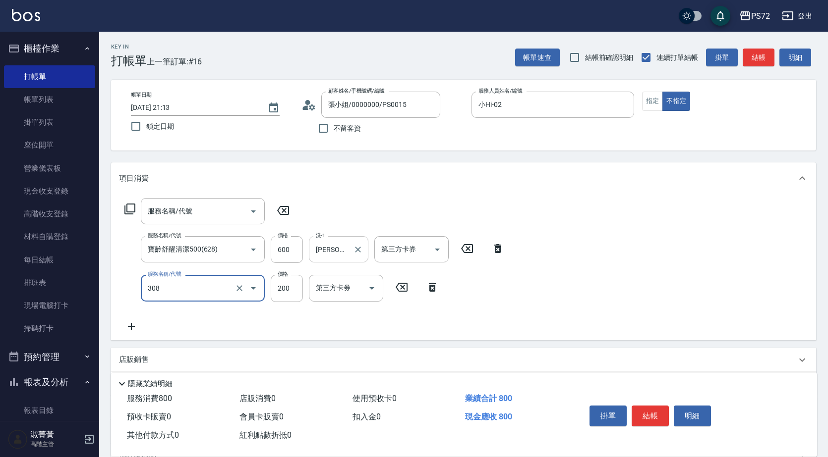
type input "學生剪髮(UP)(308)"
type input "400"
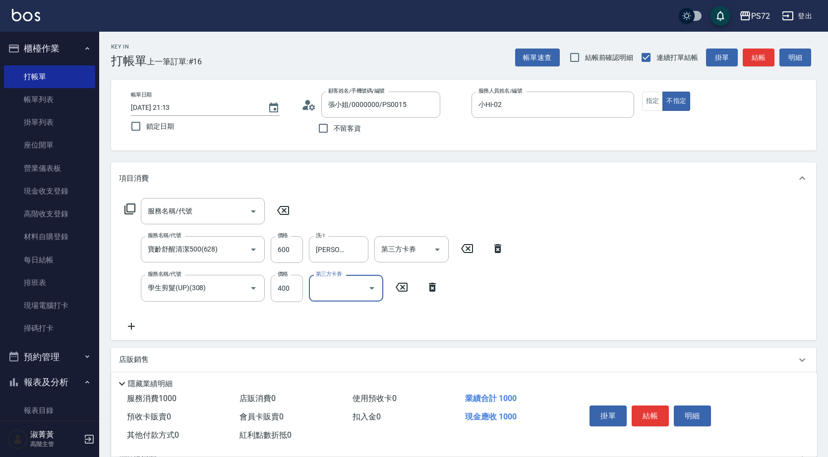
drag, startPoint x: 668, startPoint y: 404, endPoint x: 657, endPoint y: 408, distance: 11.8
click at [661, 407] on button "結帳" at bounding box center [649, 416] width 37 height 21
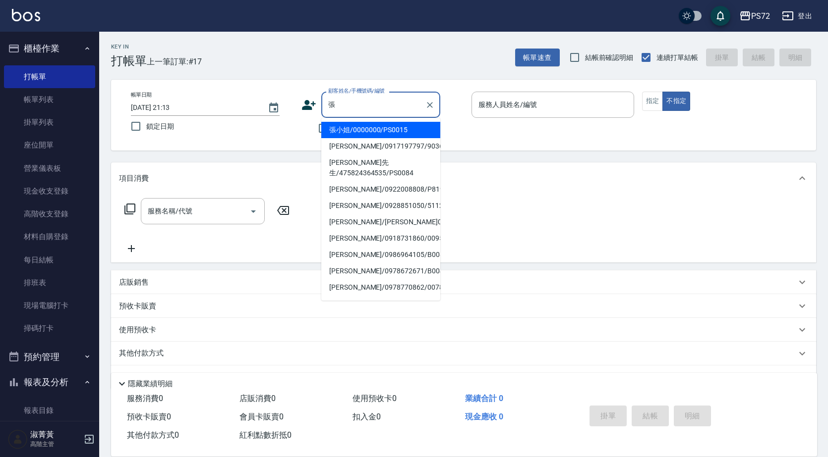
drag, startPoint x: 403, startPoint y: 126, endPoint x: 473, endPoint y: 134, distance: 70.3
click at [403, 127] on li "張小姐/0000000/PS0015" at bounding box center [380, 130] width 119 height 16
type input "張小姐/0000000/PS0015"
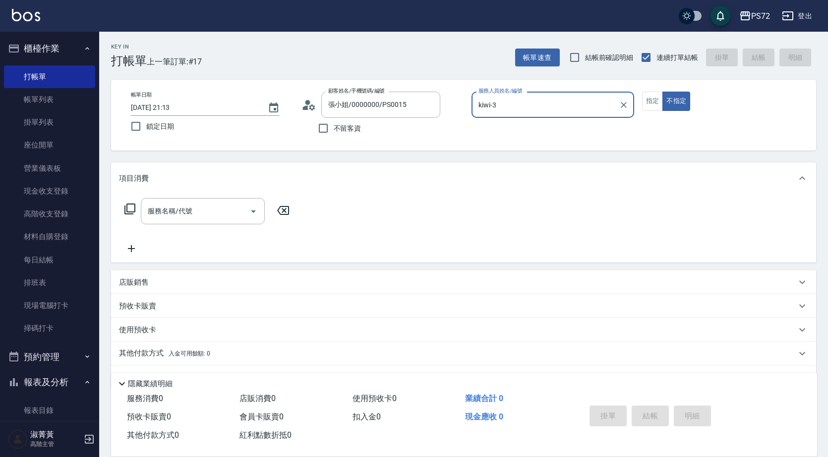
click at [510, 103] on input "kiwi-3" at bounding box center [545, 104] width 139 height 17
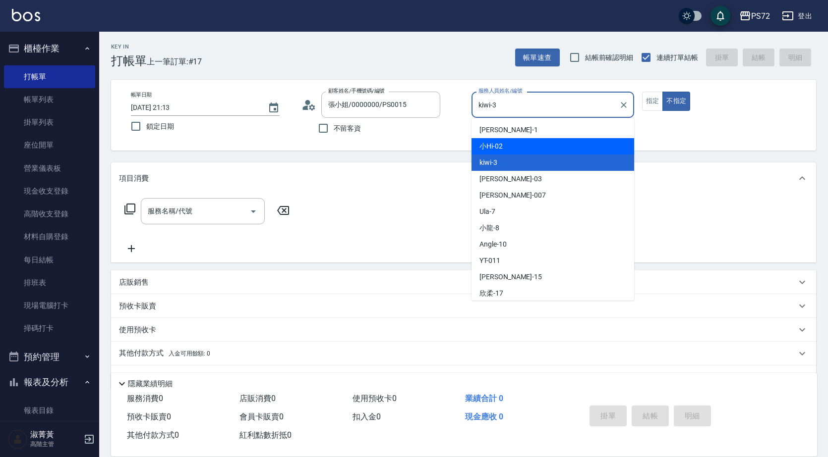
click at [505, 147] on div "小Hi -02" at bounding box center [552, 146] width 163 height 16
type input "小Hi-02"
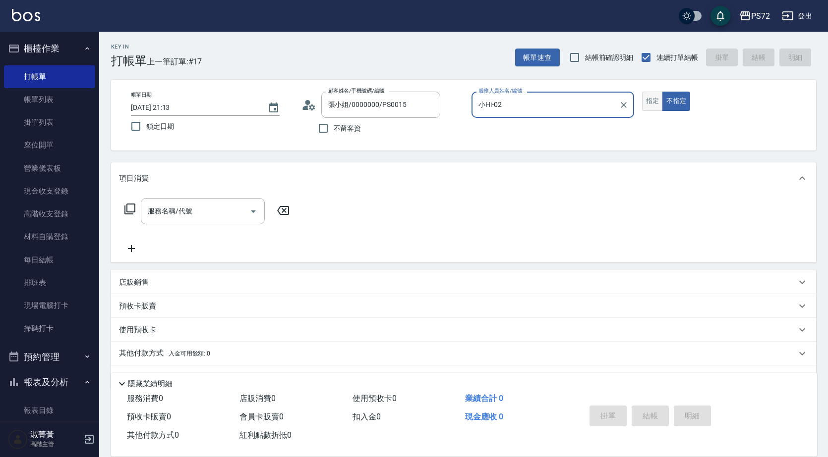
click at [650, 103] on button "指定" at bounding box center [652, 101] width 21 height 19
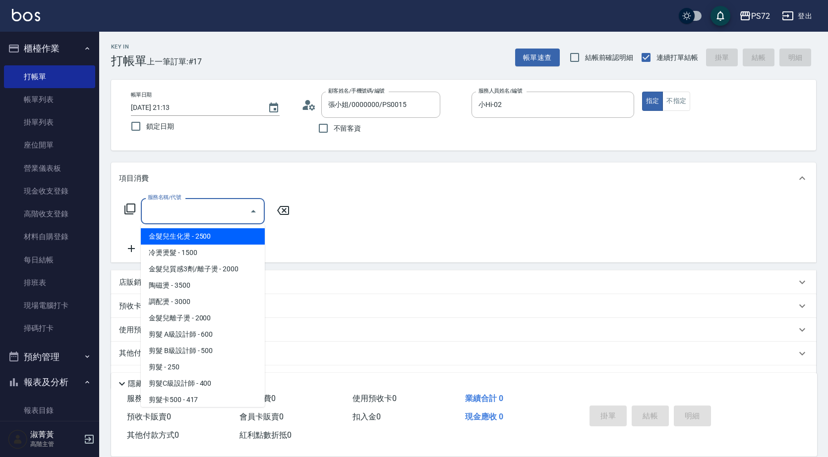
click at [177, 215] on input "服務名稱/代號" at bounding box center [195, 211] width 100 height 17
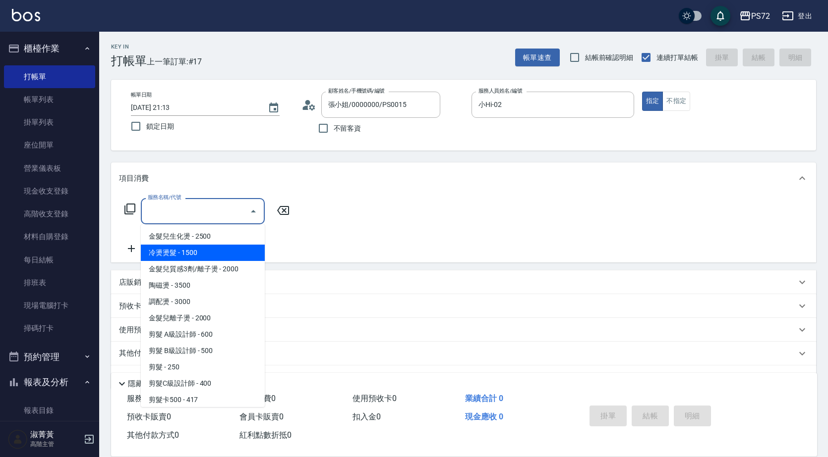
drag, startPoint x: 187, startPoint y: 249, endPoint x: 286, endPoint y: 217, distance: 104.2
click at [192, 243] on ul "金髮兒生化燙 - 2500 冷燙燙髮 - 1500 金髮兒質感3劑/離子燙 - 2000 陶磁燙 - 3500 調配燙 - 3000 金髮兒離子燙 - 200…" at bounding box center [203, 316] width 124 height 183
drag, startPoint x: 226, startPoint y: 250, endPoint x: 271, endPoint y: 221, distance: 53.5
click at [225, 242] on ul "金髮兒生化燙 - 2500 冷燙燙髮 - 1500 金髮兒質感3劑/離子燙 - 2000 陶磁燙 - 3500 調配燙 - 3000 金髮兒離子燙 - 200…" at bounding box center [203, 316] width 124 height 183
click at [244, 252] on span "冷燙燙髮 - 1500" at bounding box center [203, 253] width 124 height 16
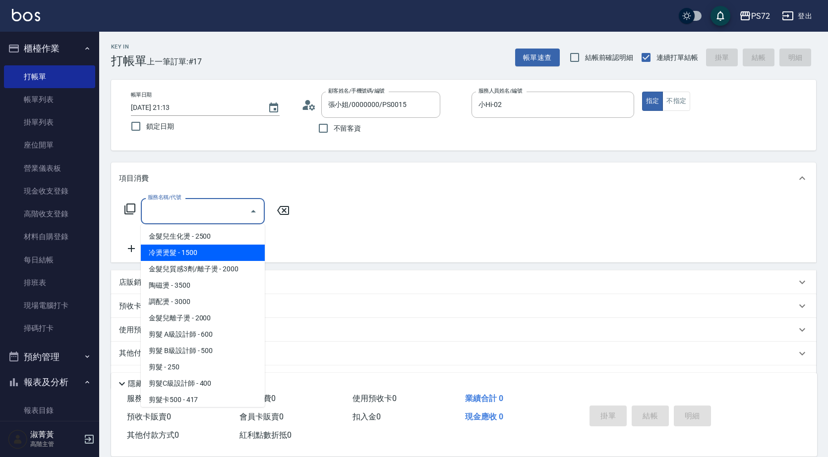
type input "冷燙燙髮(200)"
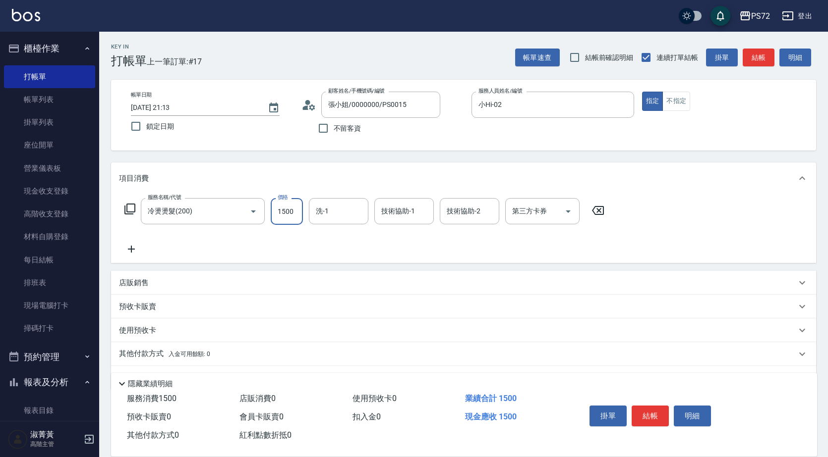
click at [282, 217] on input "1500" at bounding box center [287, 211] width 32 height 27
type input "1800"
type input "[PERSON_NAME]-18"
click at [640, 406] on button "結帳" at bounding box center [649, 416] width 37 height 21
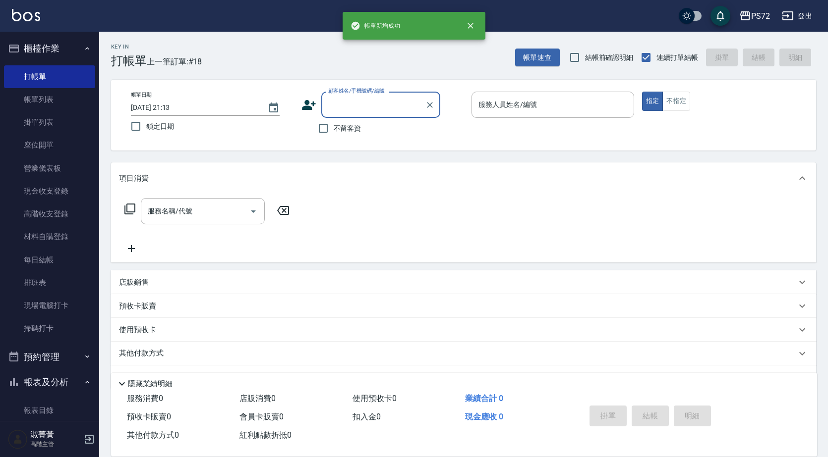
click at [373, 104] on input "顧客姓名/手機號碼/編號" at bounding box center [373, 104] width 95 height 17
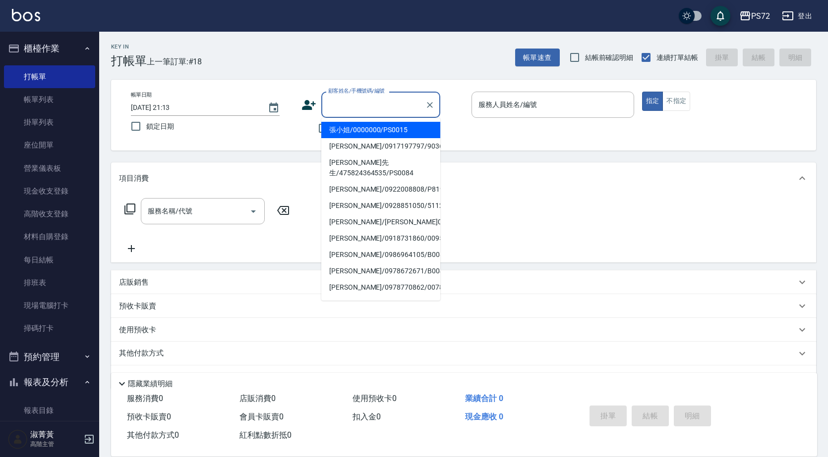
click at [374, 131] on li "張小姐/0000000/PS0015" at bounding box center [380, 130] width 119 height 16
type input "張小姐/0000000/PS0015"
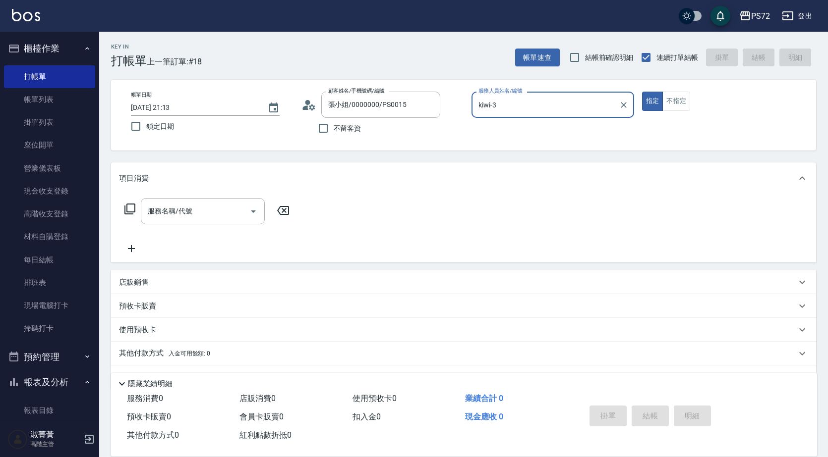
click at [522, 104] on input "kiwi-3" at bounding box center [545, 104] width 139 height 17
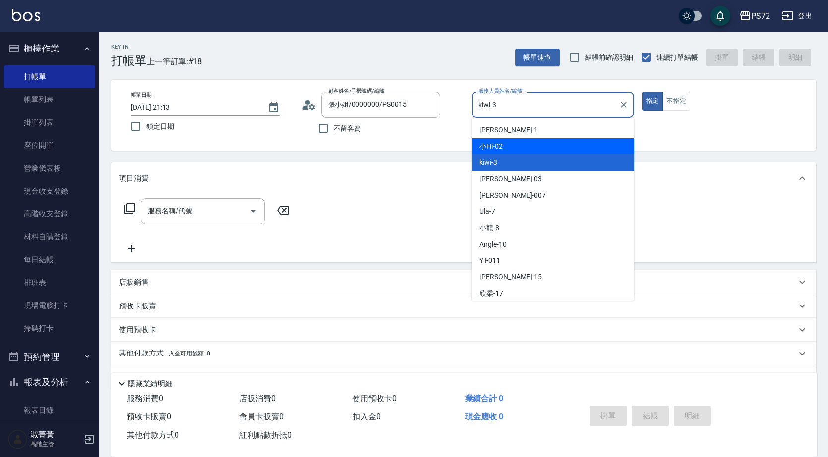
click at [508, 145] on div "小Hi -02" at bounding box center [552, 146] width 163 height 16
type input "小Hi-02"
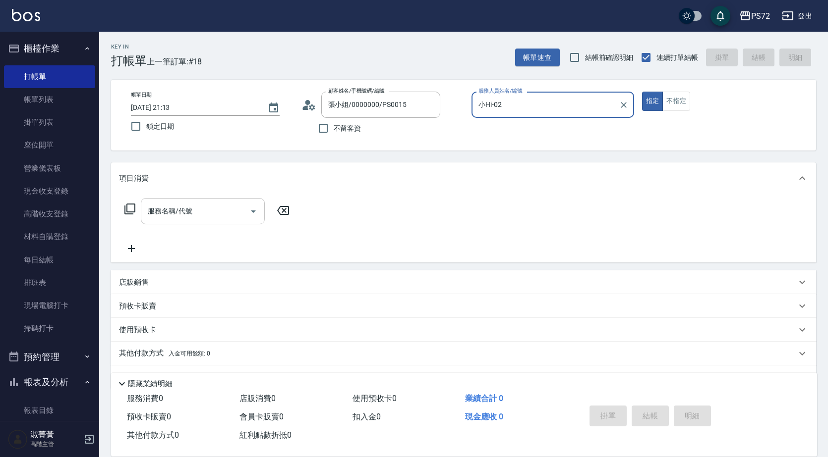
click at [156, 208] on div "服務名稱/代號 服務名稱/代號" at bounding box center [203, 211] width 124 height 26
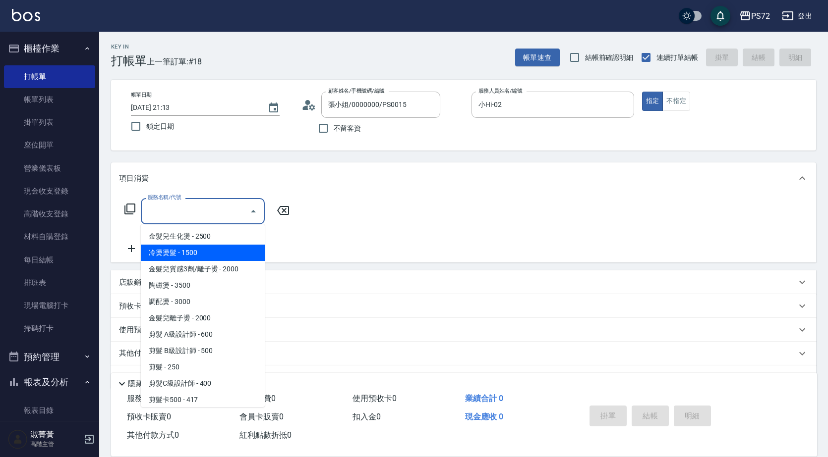
click at [165, 252] on span "冷燙燙髮 - 1500" at bounding box center [203, 253] width 124 height 16
type input "冷燙燙髮(200)"
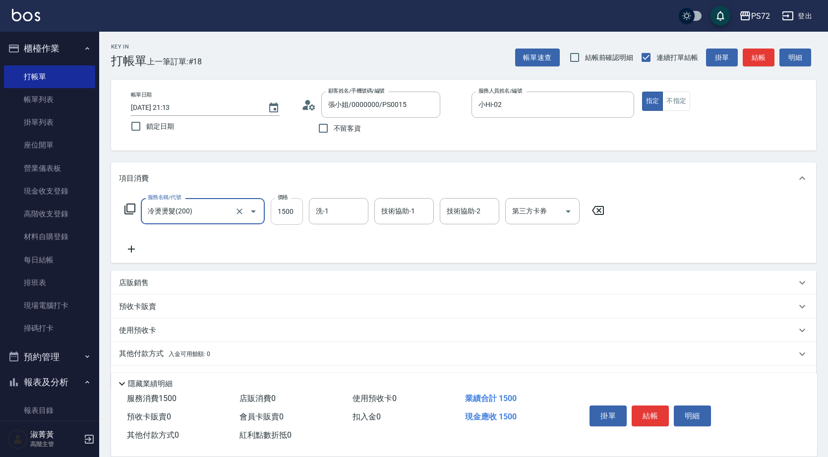
click at [275, 212] on input "1500" at bounding box center [287, 211] width 32 height 27
type input "1800"
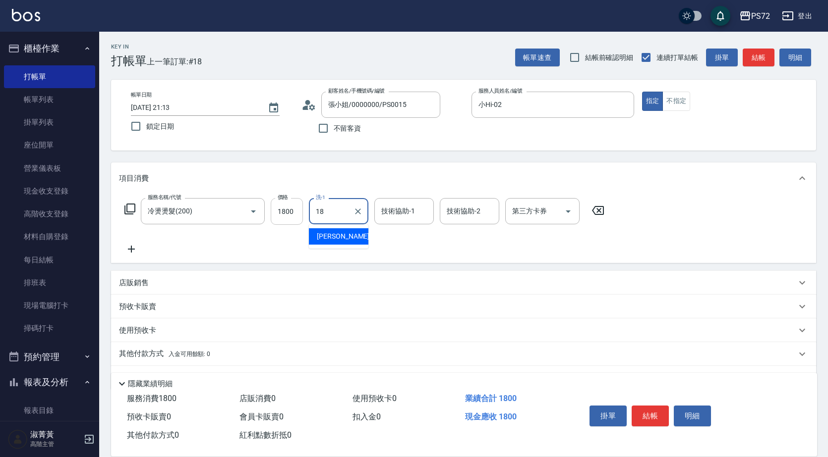
type input "[PERSON_NAME]-18"
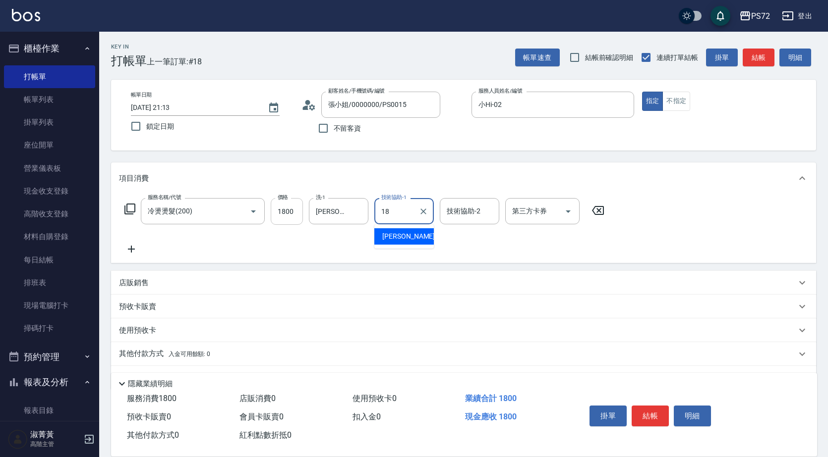
type input "[PERSON_NAME]-18"
click at [655, 410] on button "結帳" at bounding box center [649, 416] width 37 height 21
type input "[DATE] 21:14"
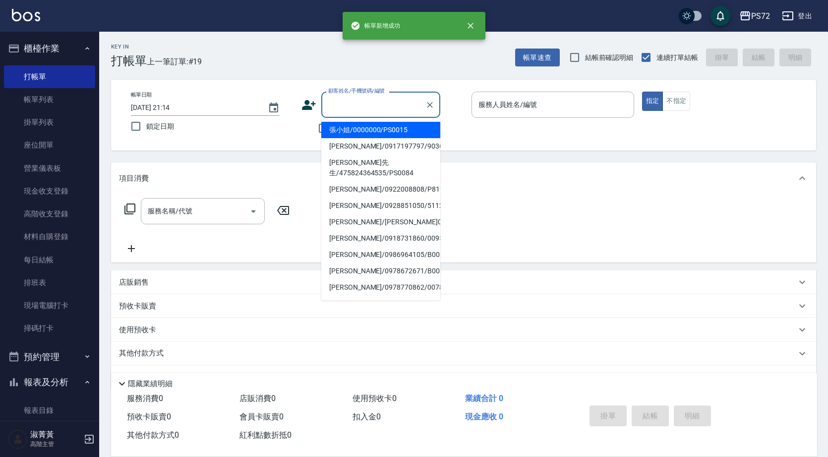
drag, startPoint x: 393, startPoint y: 112, endPoint x: 386, endPoint y: 121, distance: 11.0
click at [393, 112] on input "顧客姓名/手機號碼/編號" at bounding box center [373, 104] width 95 height 17
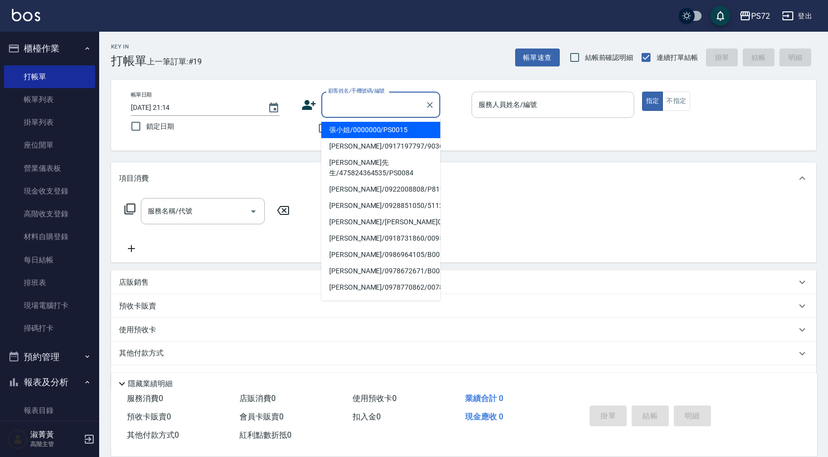
drag, startPoint x: 386, startPoint y: 131, endPoint x: 560, endPoint y: 95, distance: 177.2
click at [393, 126] on li "張小姐/0000000/PS0015" at bounding box center [380, 130] width 119 height 16
type input "張小姐/0000000/PS0015"
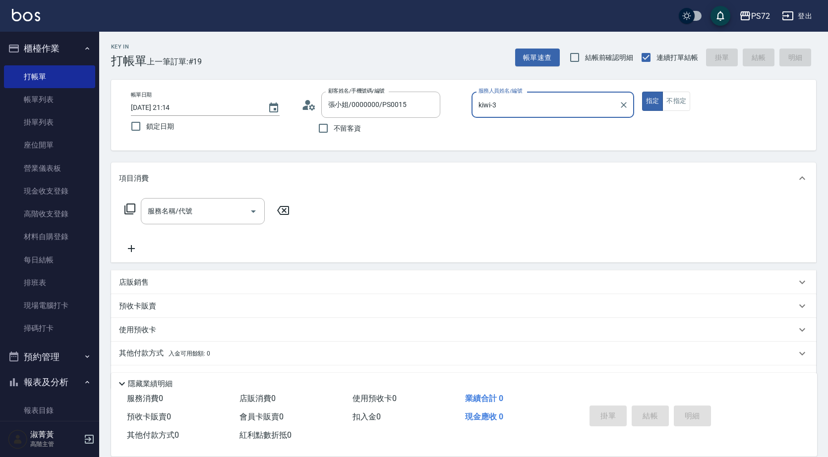
drag, startPoint x: 539, startPoint y: 105, endPoint x: 553, endPoint y: 91, distance: 19.6
click at [540, 103] on input "kiwi-3" at bounding box center [545, 104] width 139 height 17
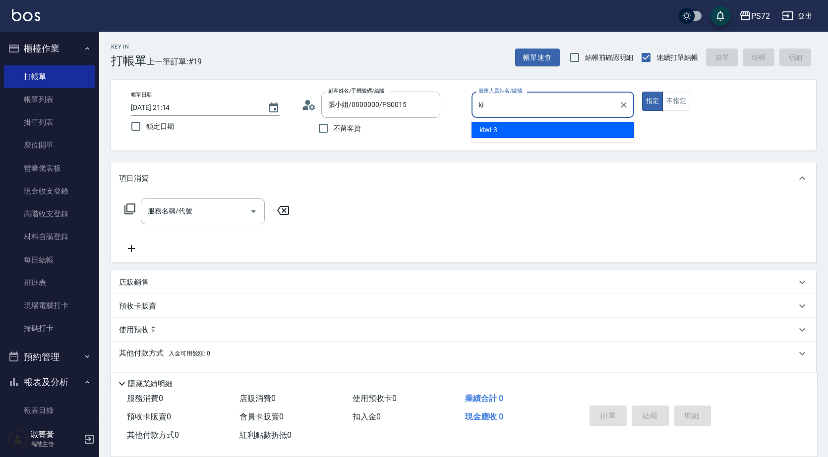
type input "k"
type input "小Hi-02"
type button "true"
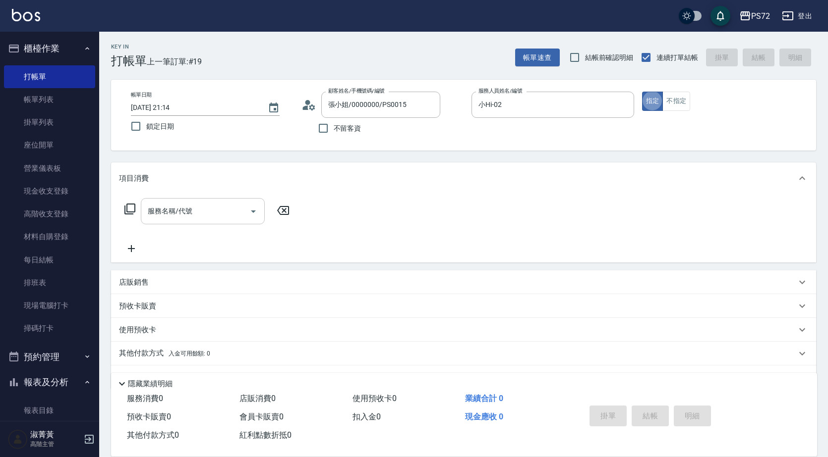
click at [185, 214] on input "服務名稱/代號" at bounding box center [195, 211] width 100 height 17
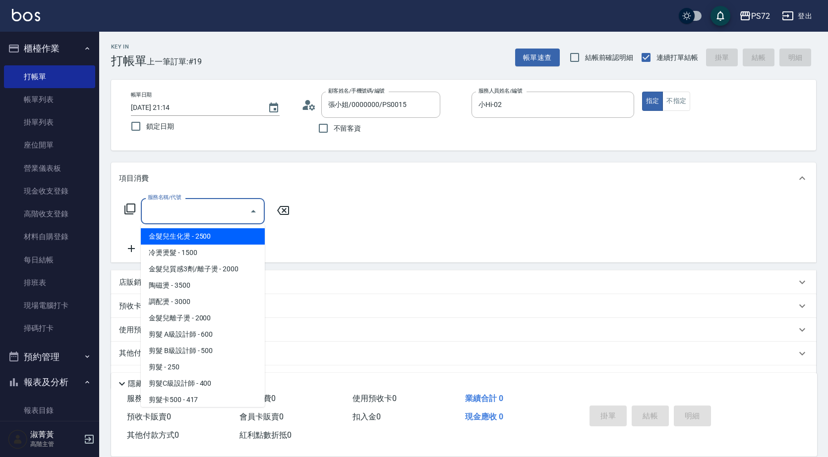
type input "ㄏ"
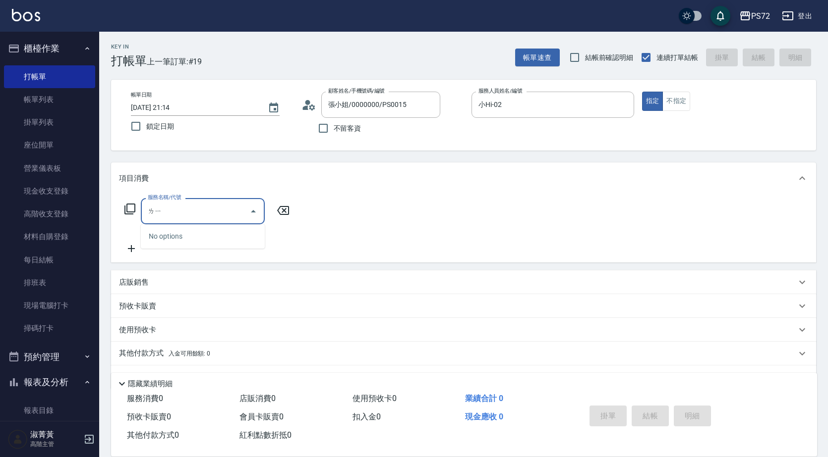
type input "離"
click at [227, 270] on span "離子護 - 3000" at bounding box center [203, 269] width 124 height 16
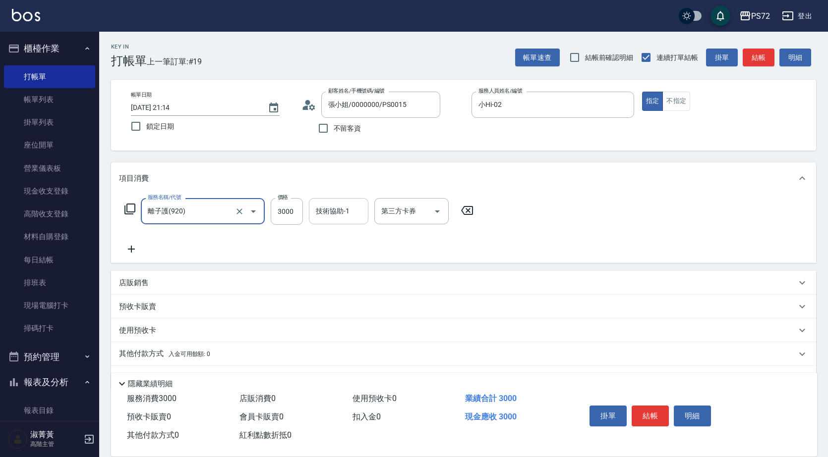
type input "離子護(920)"
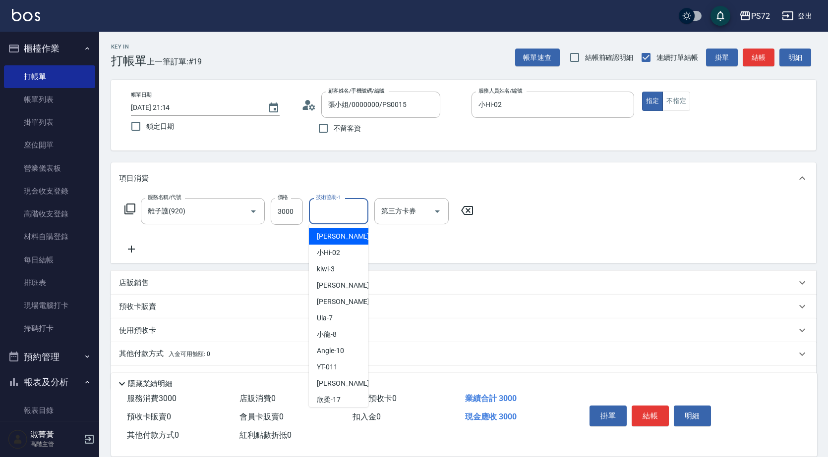
click at [341, 216] on input "技術協助-1" at bounding box center [338, 211] width 51 height 17
click at [464, 312] on div "預收卡販賣" at bounding box center [457, 307] width 677 height 10
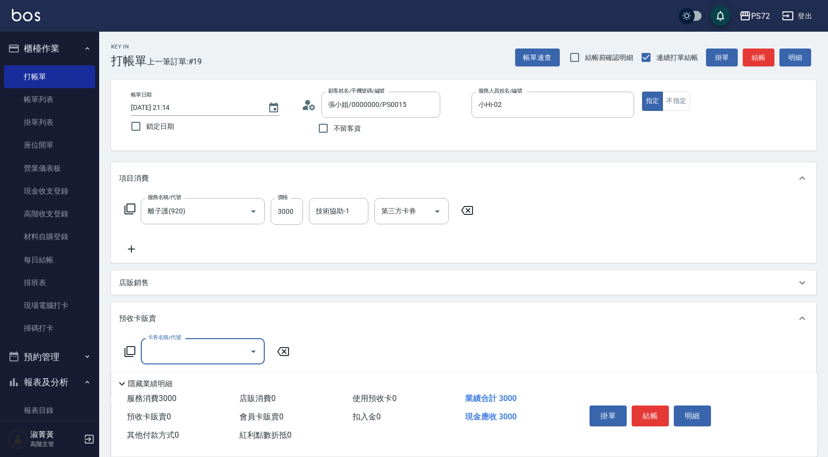
click at [643, 411] on button "結帳" at bounding box center [649, 416] width 37 height 21
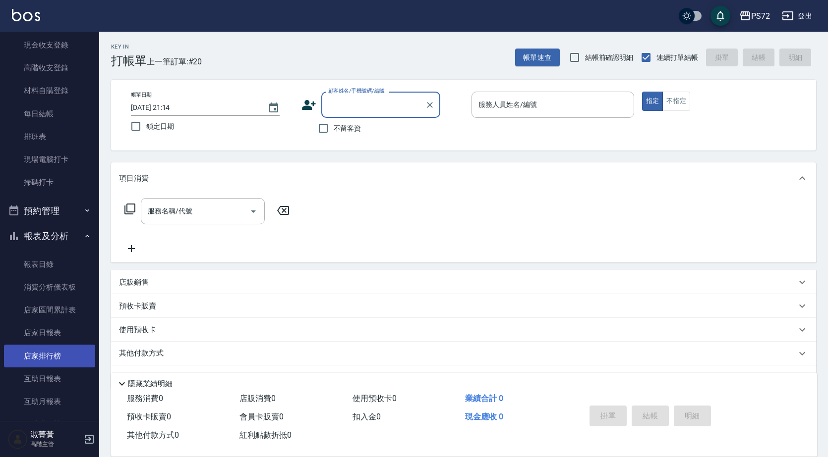
scroll to position [149, 0]
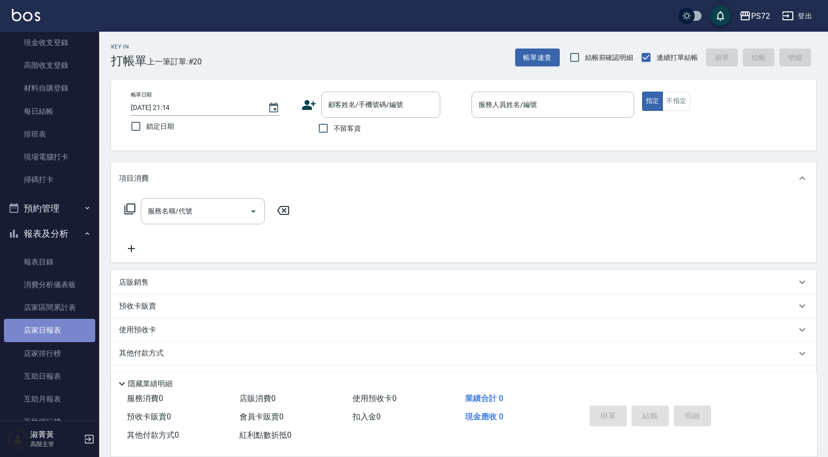
click at [68, 331] on link "店家日報表" at bounding box center [49, 330] width 91 height 23
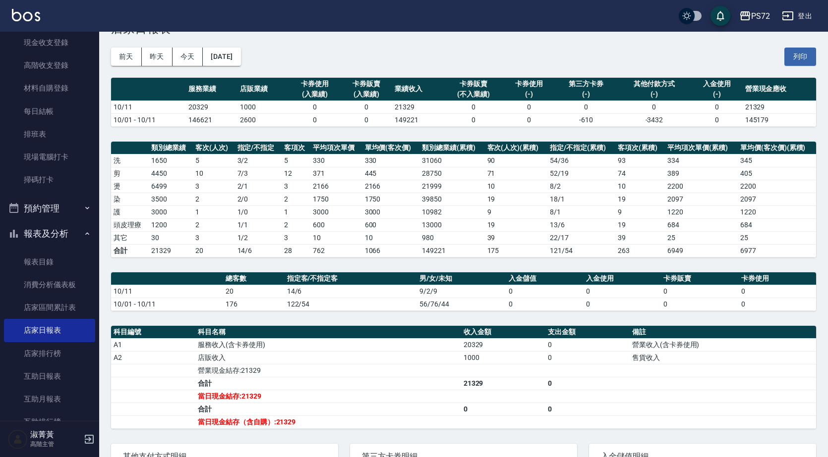
scroll to position [50, 0]
